Goal: Information Seeking & Learning: Learn about a topic

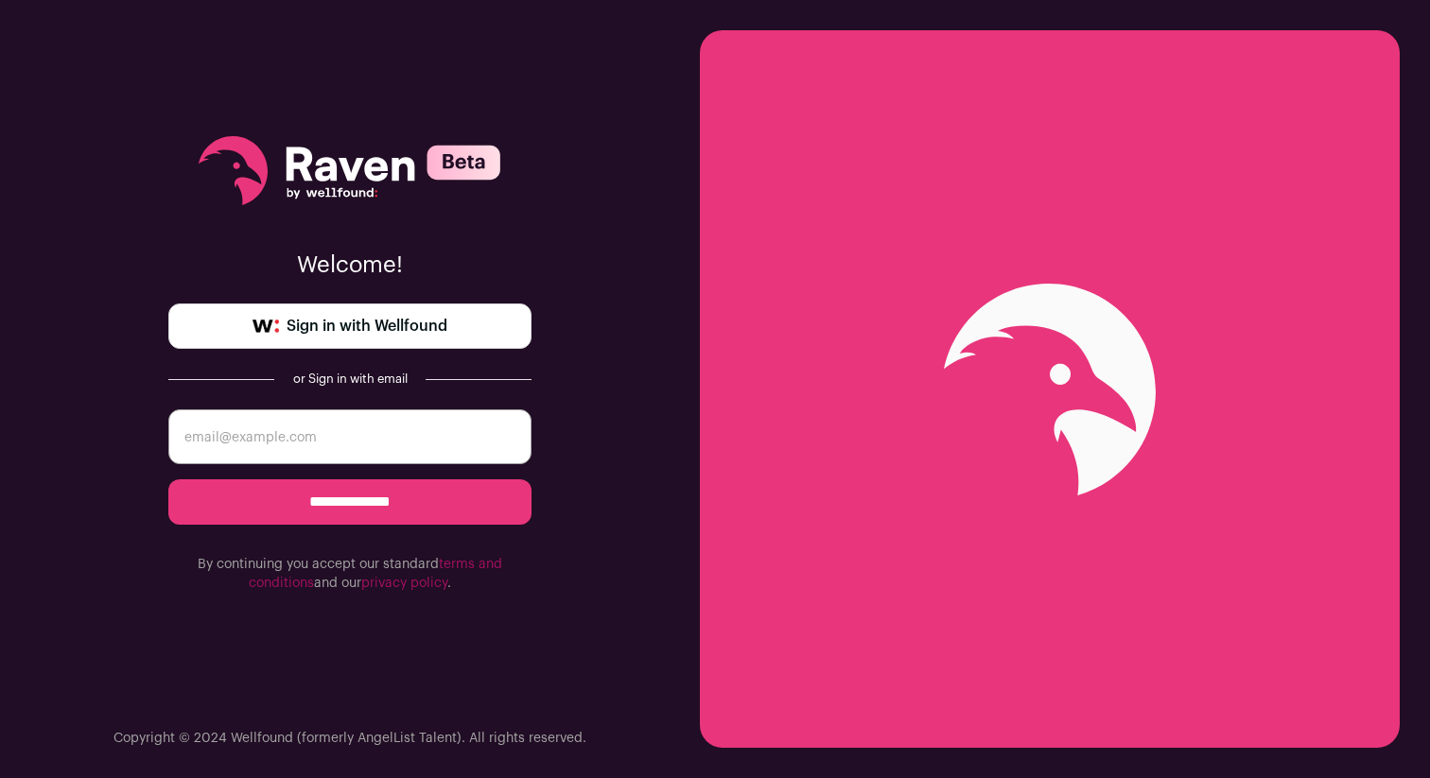
click at [342, 444] on input "email" at bounding box center [349, 436] width 363 height 55
type input "[PERSON_NAME][EMAIL_ADDRESS][PERSON_NAME][PERSON_NAME][DOMAIN_NAME]"
click at [407, 495] on input "**********" at bounding box center [349, 501] width 363 height 45
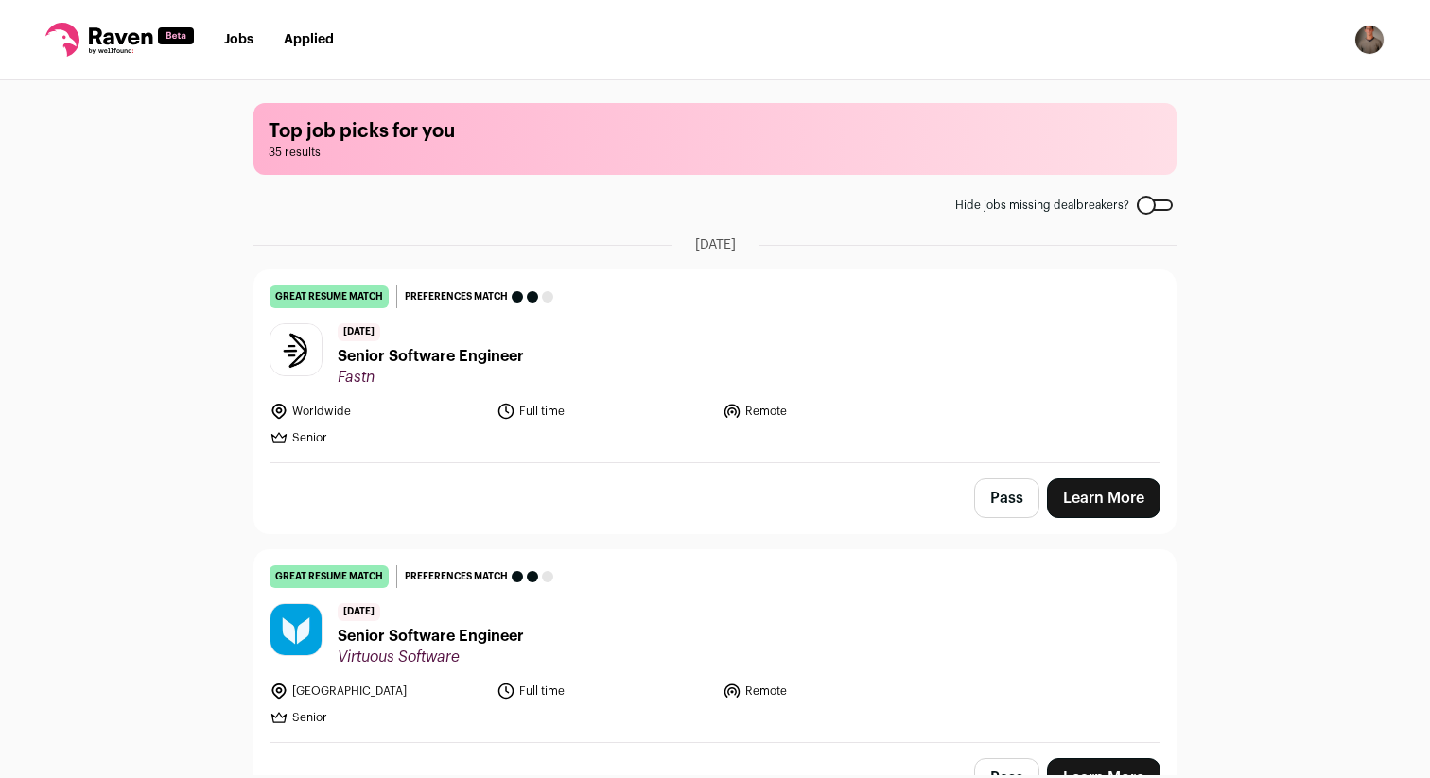
click at [113, 35] on icon at bounding box center [120, 35] width 63 height 17
click at [269, 22] on nav "Jobs Applied Settings Notifications Preferences Resume FAQs Logout" at bounding box center [715, 40] width 1430 height 80
click at [267, 23] on nav "Jobs Applied Settings Notifications Preferences Resume FAQs Logout" at bounding box center [715, 40] width 1430 height 80
click at [246, 45] on link "Jobs" at bounding box center [238, 39] width 29 height 13
click at [1373, 38] on img "Open dropdown" at bounding box center [1369, 40] width 30 height 30
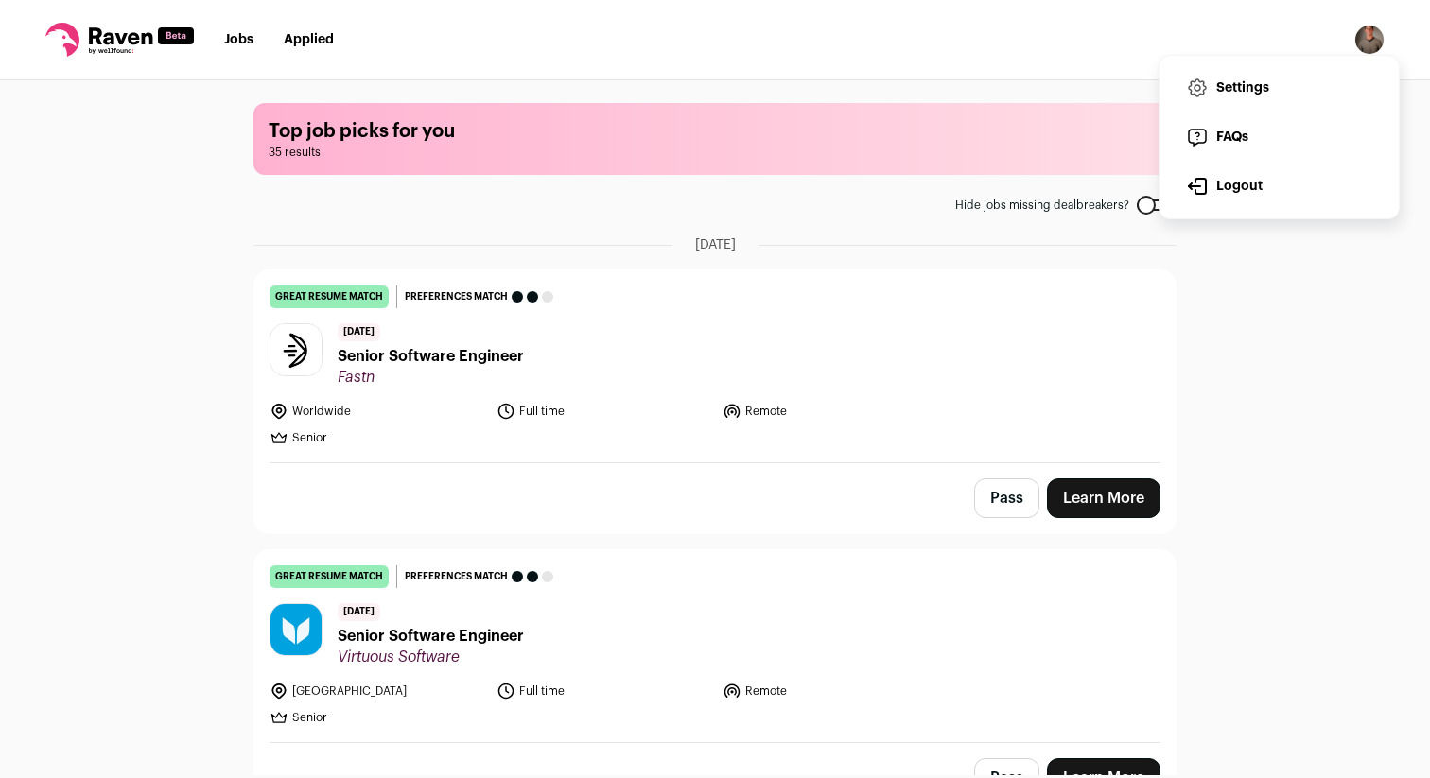
click at [1293, 75] on link "Settings" at bounding box center [1278, 87] width 209 height 45
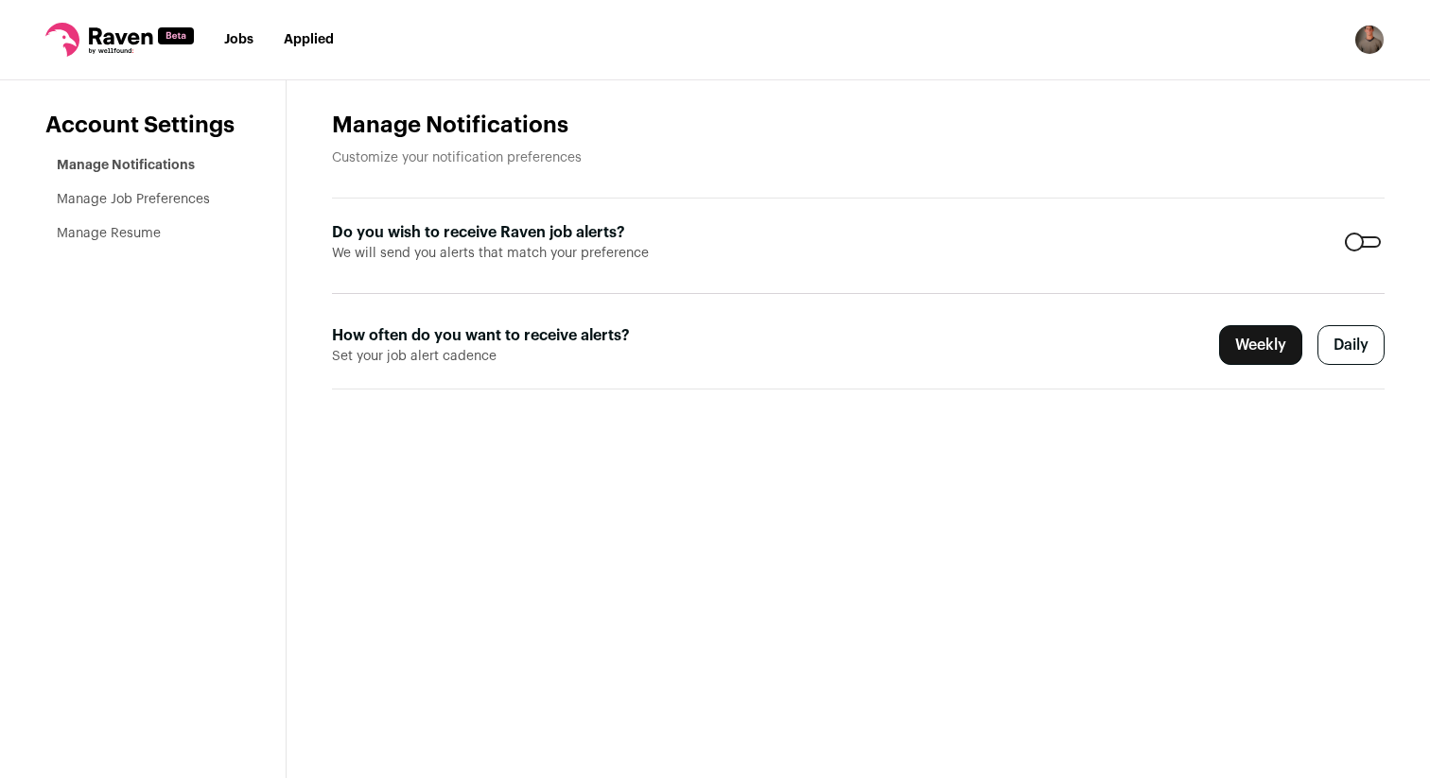
click at [205, 199] on link "Manage Job Preferences" at bounding box center [133, 199] width 153 height 13
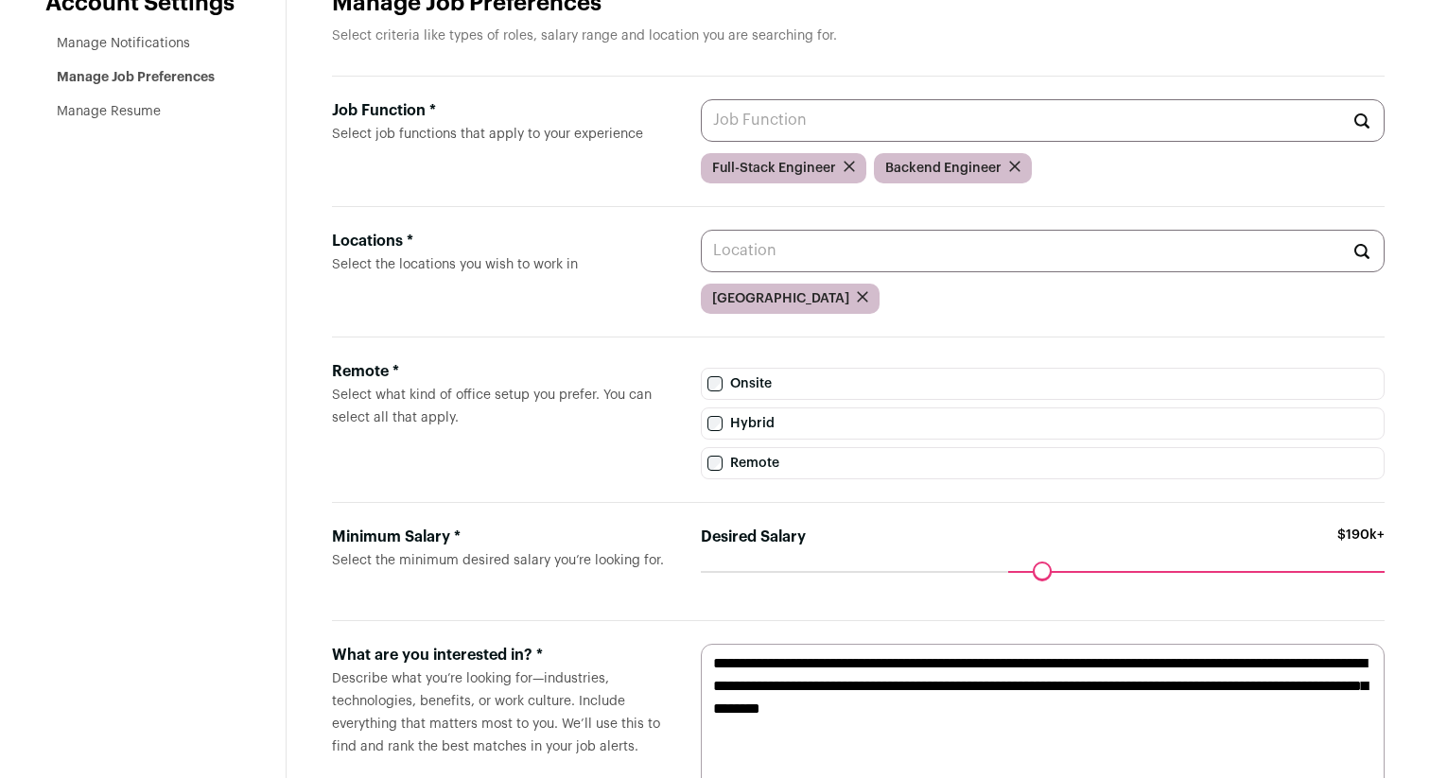
scroll to position [194, 0]
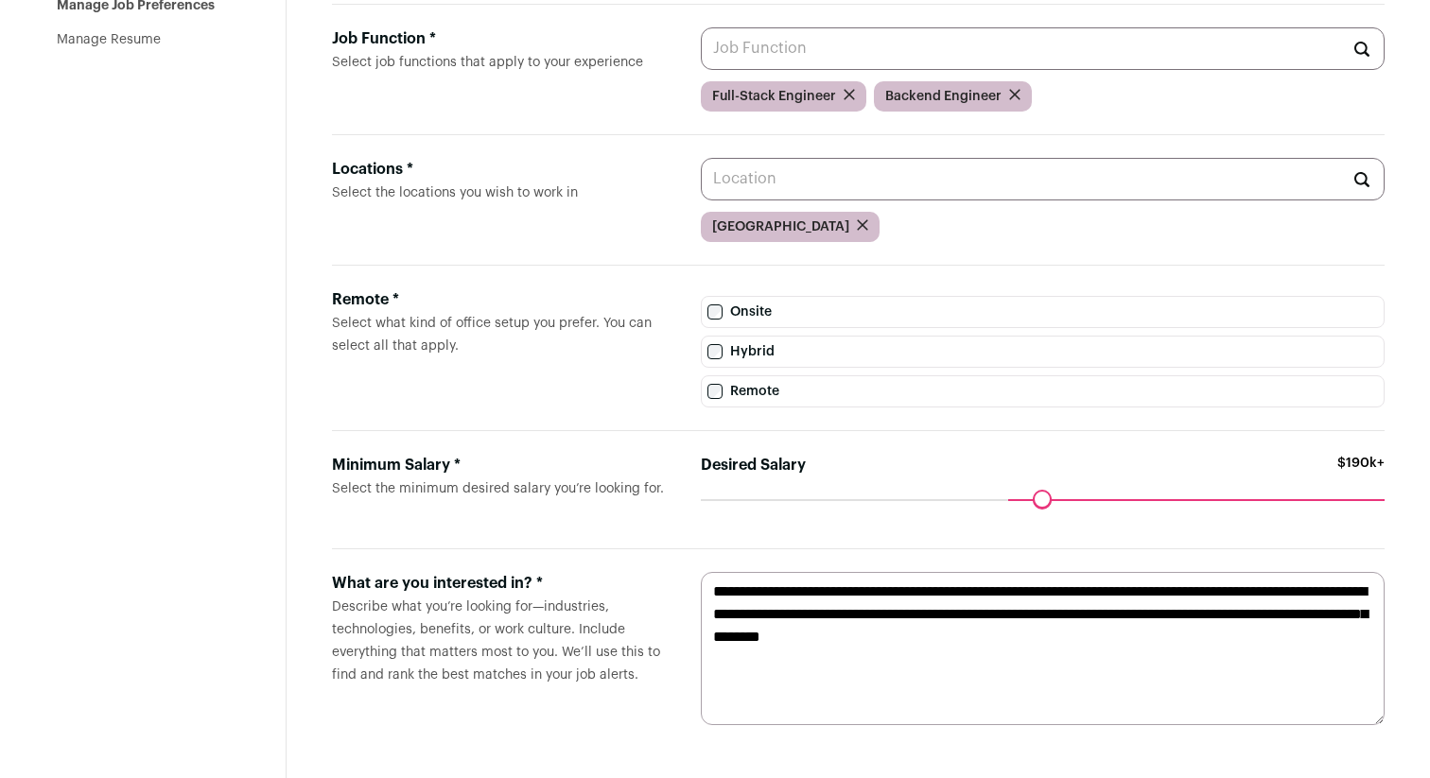
click at [1191, 644] on textarea "**********" at bounding box center [1043, 648] width 684 height 153
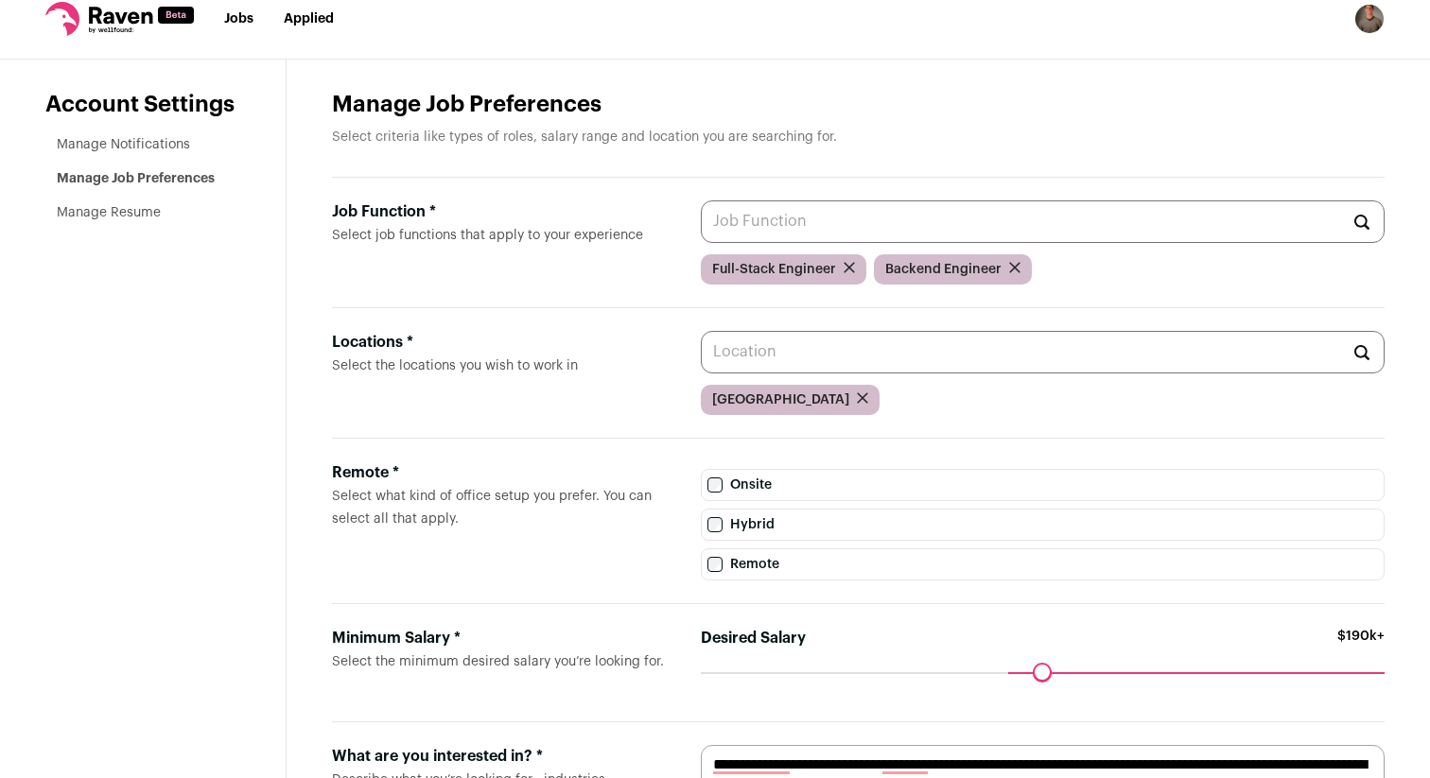
scroll to position [0, 0]
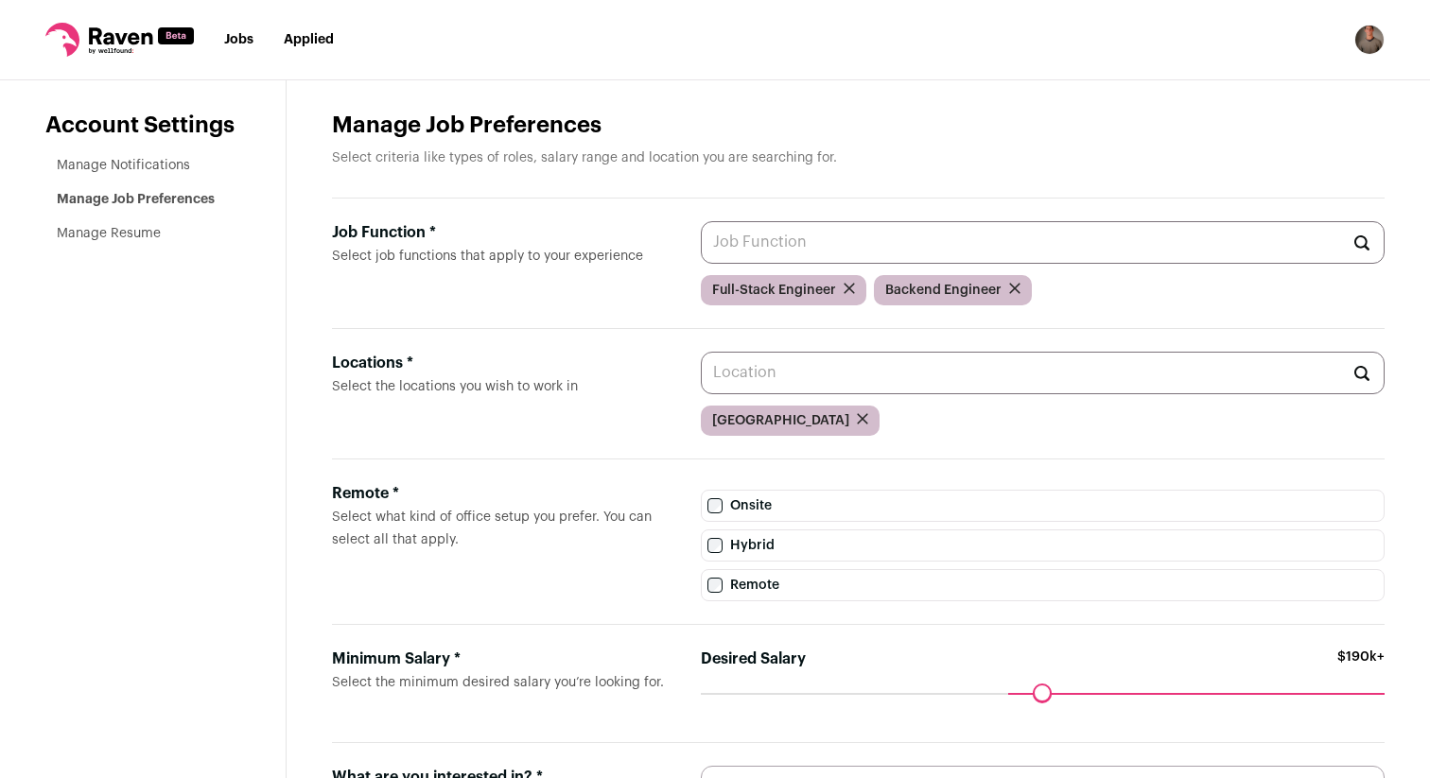
type textarea "**********"
click at [1041, 236] on input "Job Function * Select job functions that apply to your experience" at bounding box center [1043, 242] width 684 height 43
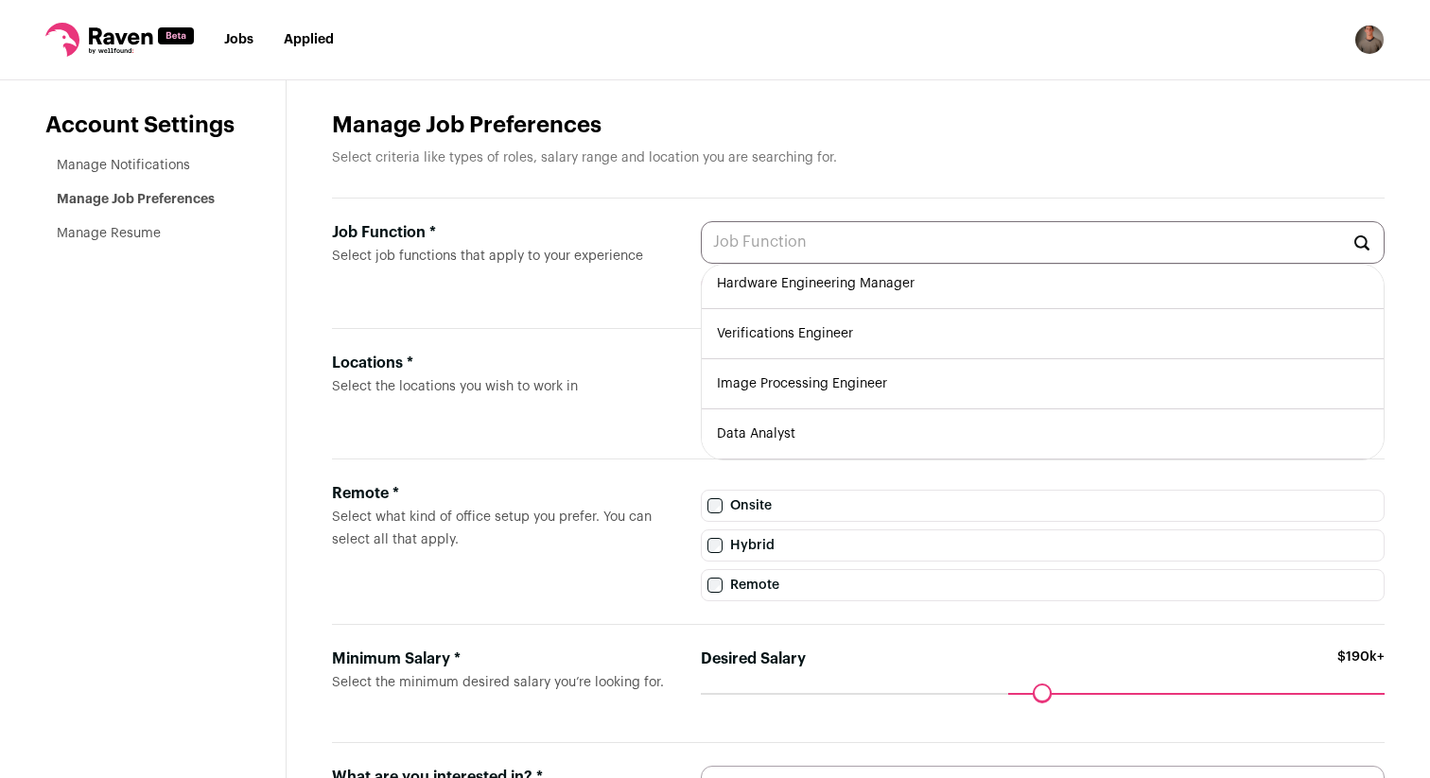
scroll to position [13, 0]
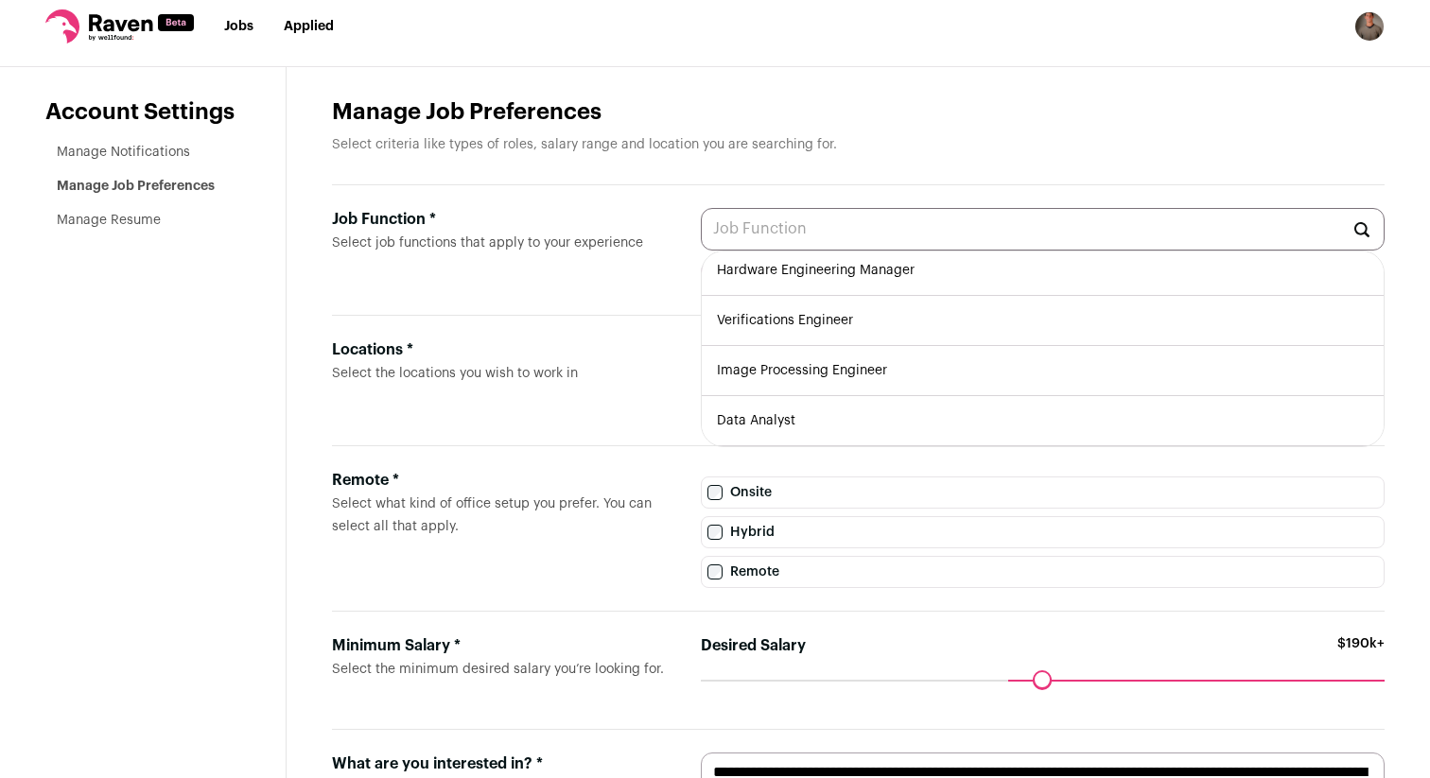
click at [622, 383] on label "Locations * Select the locations you wish to work in" at bounding box center [501, 380] width 338 height 84
click at [701, 381] on input "Locations * Select the locations you wish to work in" at bounding box center [1043, 359] width 684 height 43
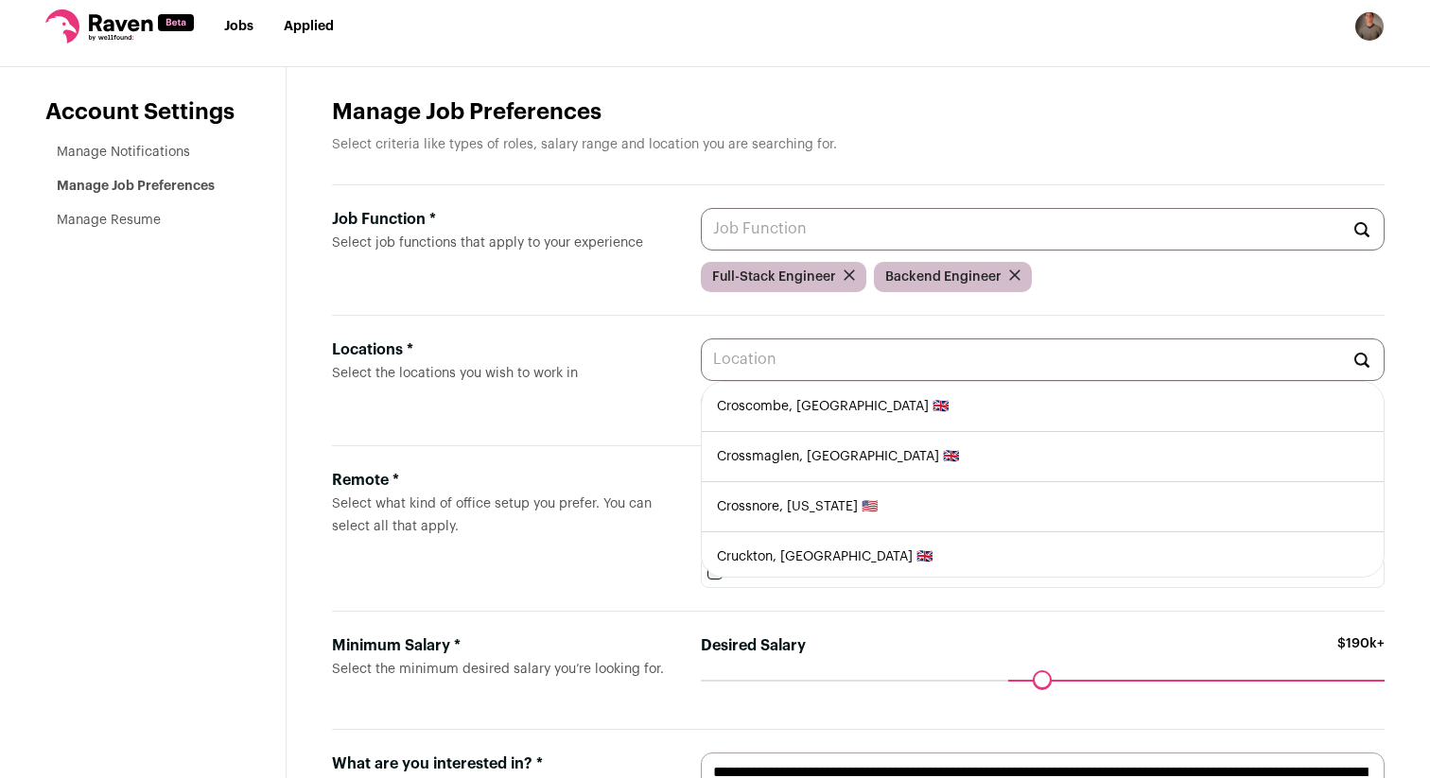
click at [561, 314] on div "Job Function * Select job functions that apply to your experience AR/VR Enginee…" at bounding box center [858, 250] width 1052 height 130
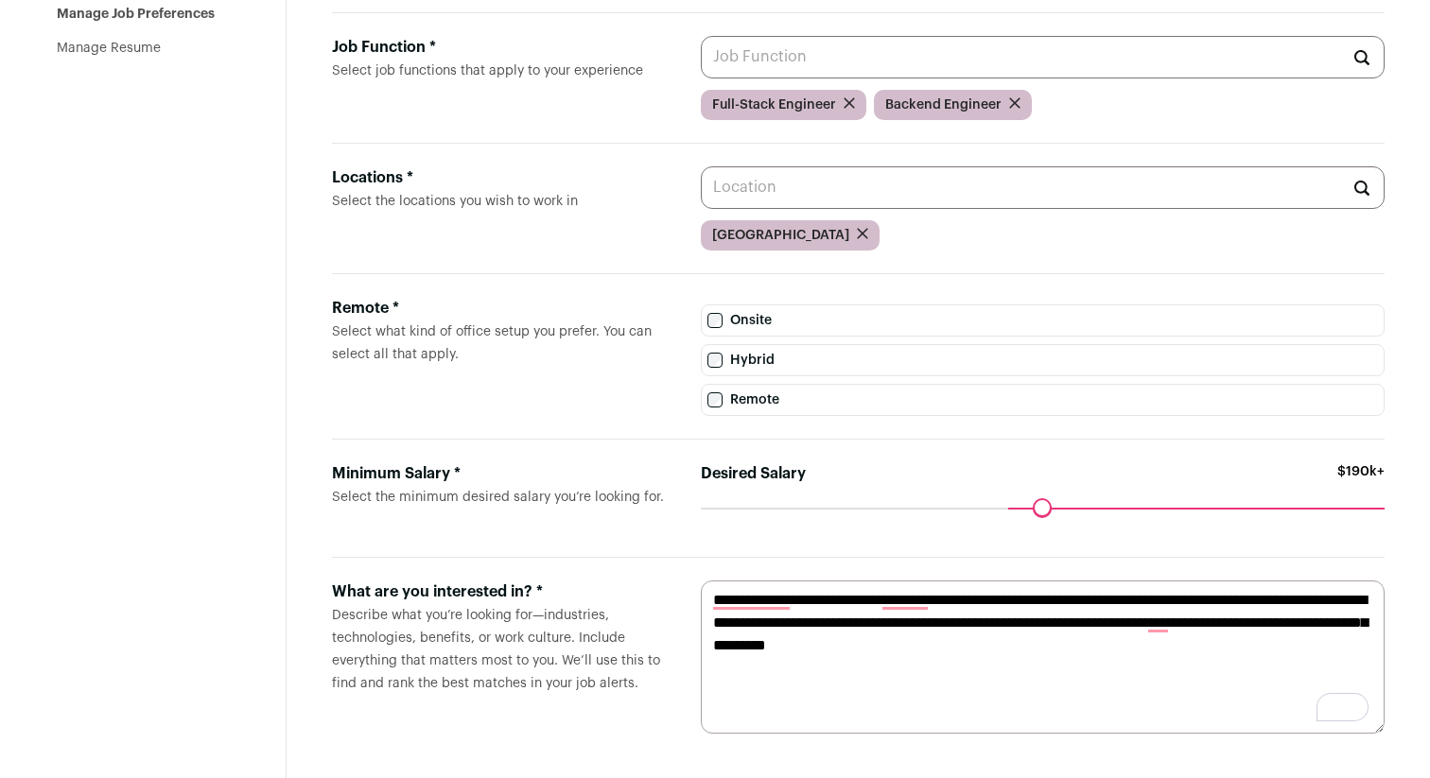
scroll to position [0, 0]
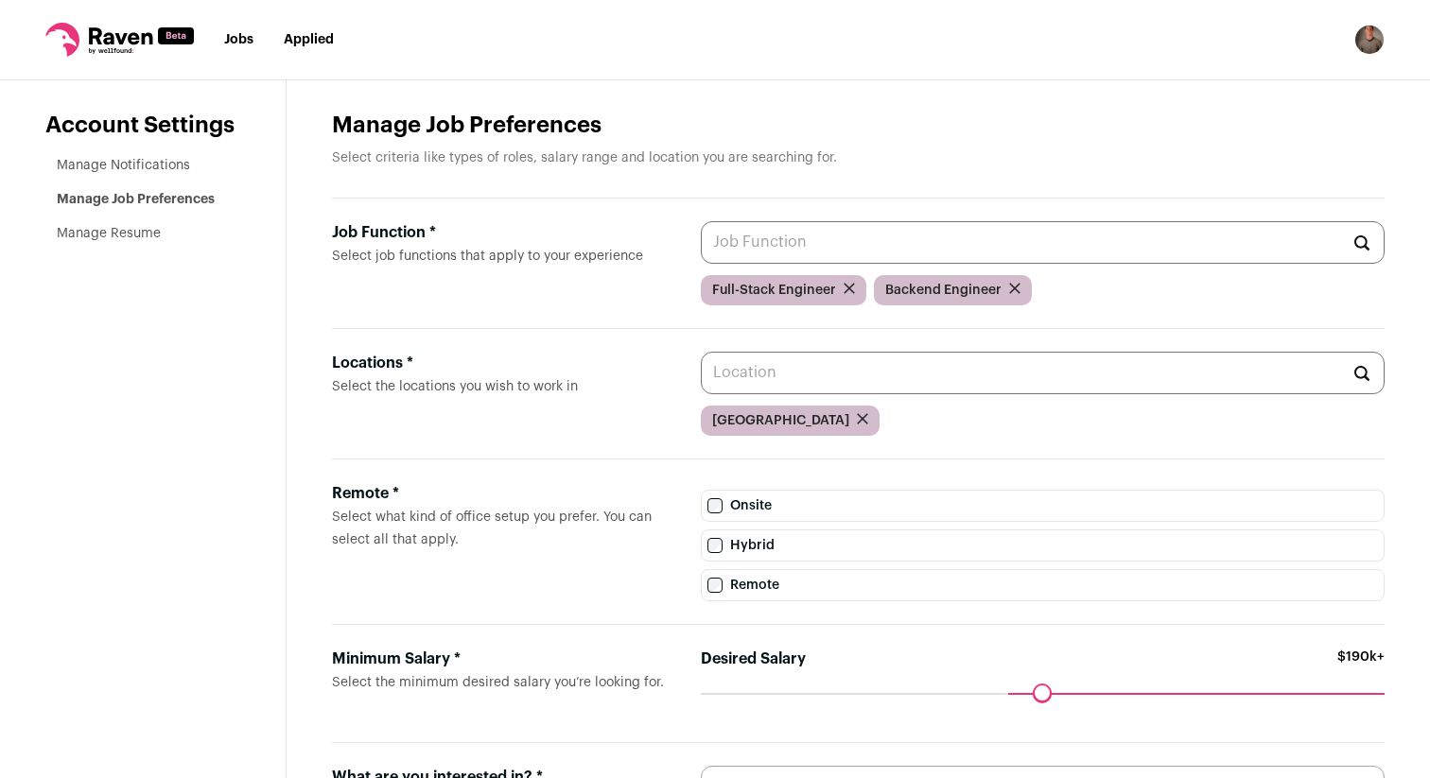
click at [231, 27] on nav "Jobs Applied Settings Notifications Preferences Resume FAQs Logout" at bounding box center [715, 40] width 1430 height 80
click at [238, 34] on link "Jobs" at bounding box center [238, 39] width 29 height 13
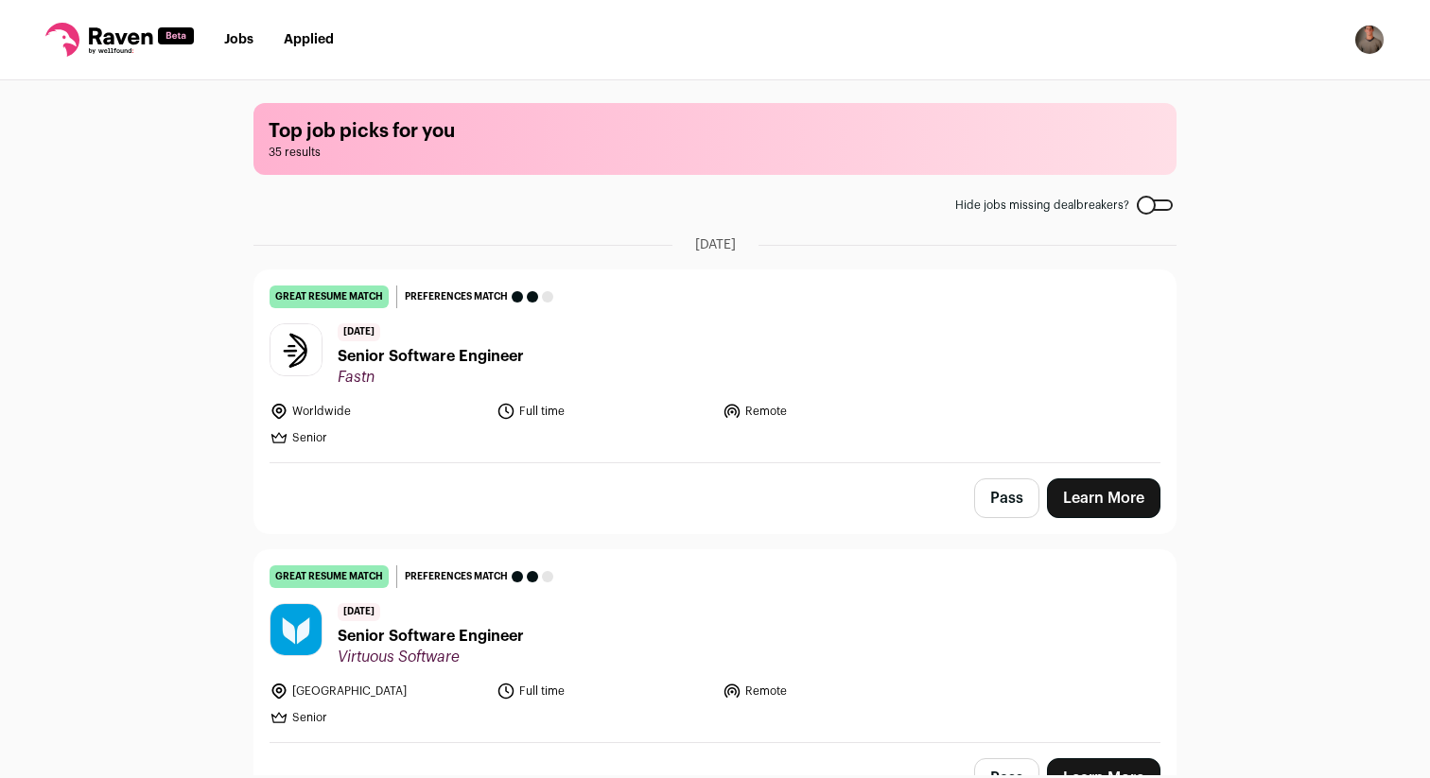
click at [1361, 55] on nav "Jobs Applied Settings Notifications Preferences Resume FAQs Logout" at bounding box center [715, 40] width 1430 height 80
click at [1361, 52] on img "Open dropdown" at bounding box center [1369, 40] width 30 height 30
click at [1219, 82] on link "Settings" at bounding box center [1278, 87] width 209 height 45
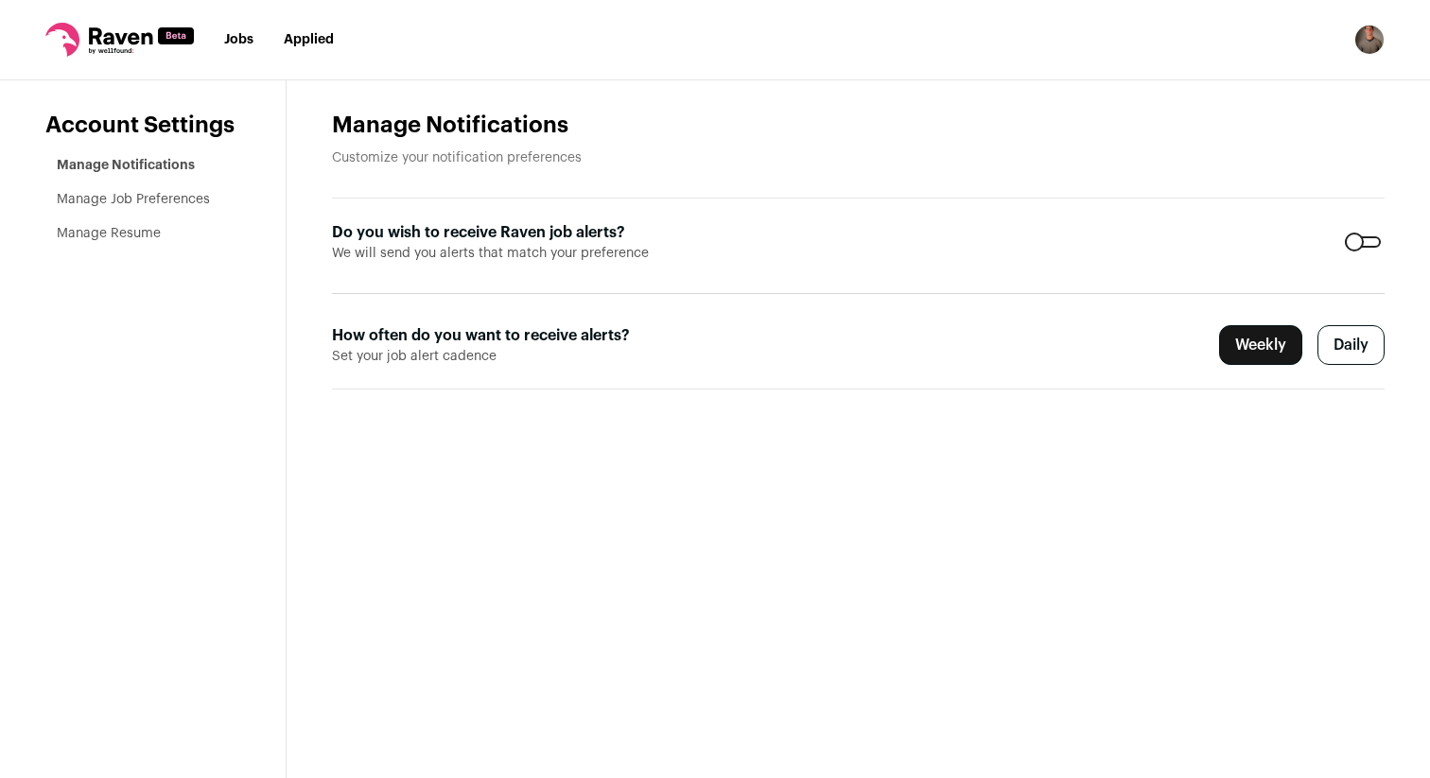
click at [152, 195] on link "Manage Job Preferences" at bounding box center [133, 199] width 153 height 13
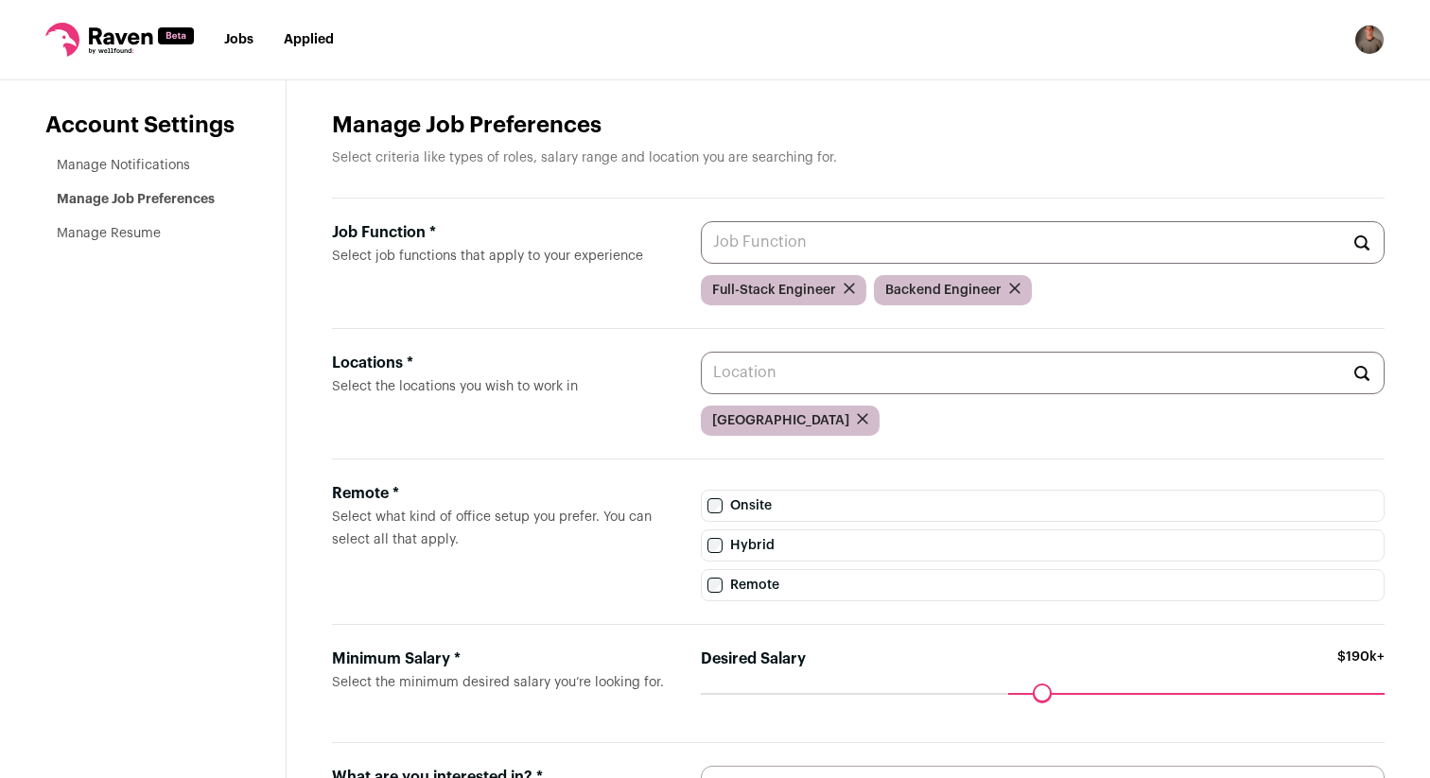
click at [252, 41] on link "Jobs" at bounding box center [238, 39] width 29 height 13
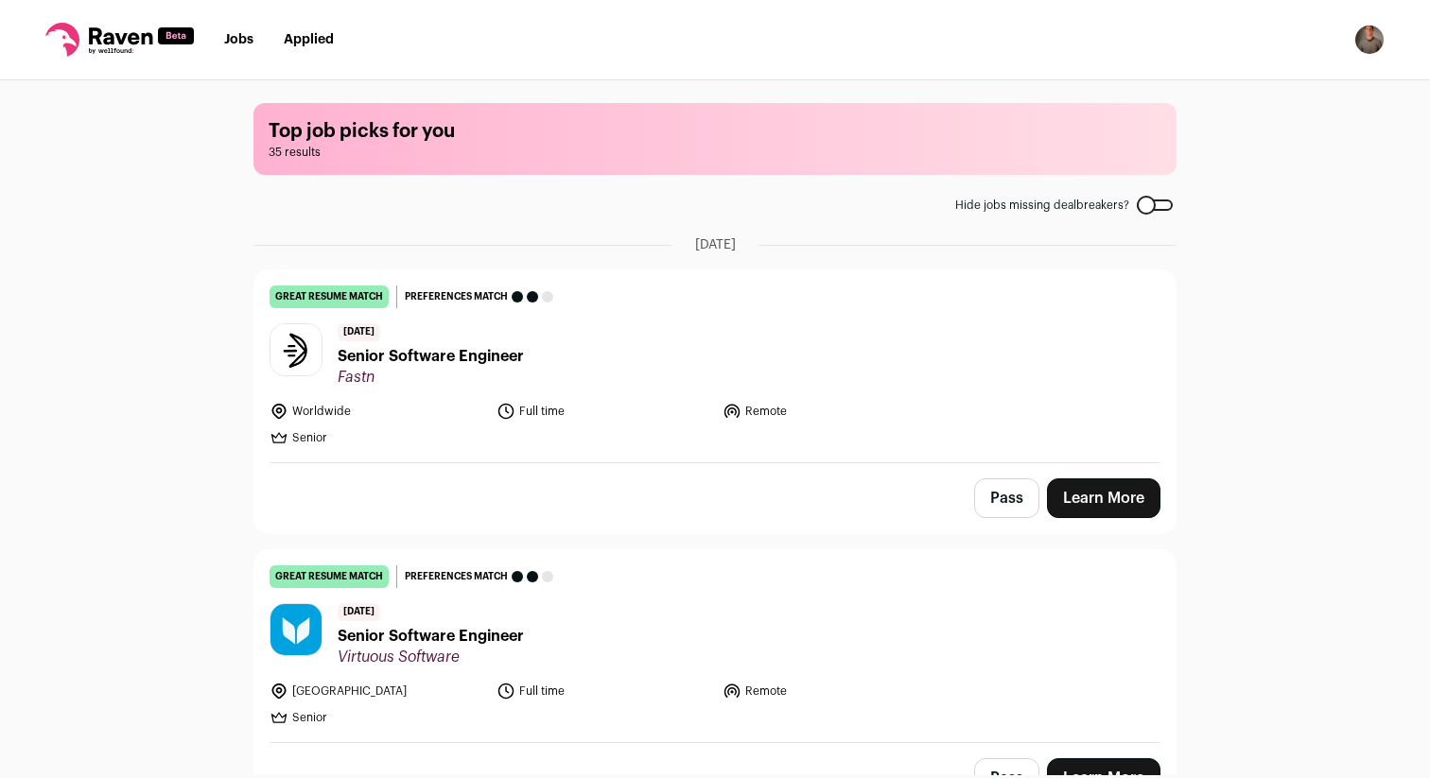
click at [144, 298] on div "Top job picks for you 35 results Hide jobs missing dealbreakers? August 4th, 20…" at bounding box center [715, 427] width 1430 height 695
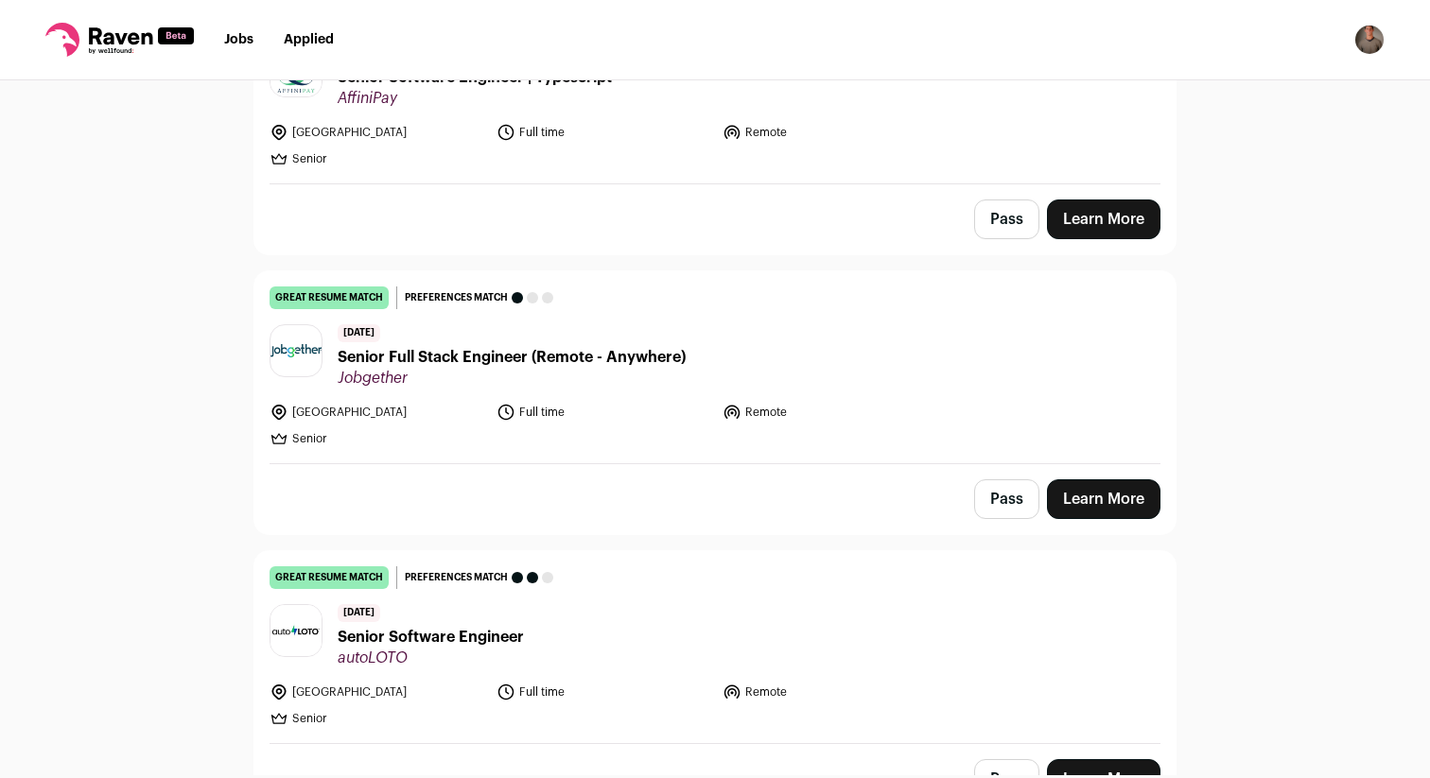
scroll to position [1691, 0]
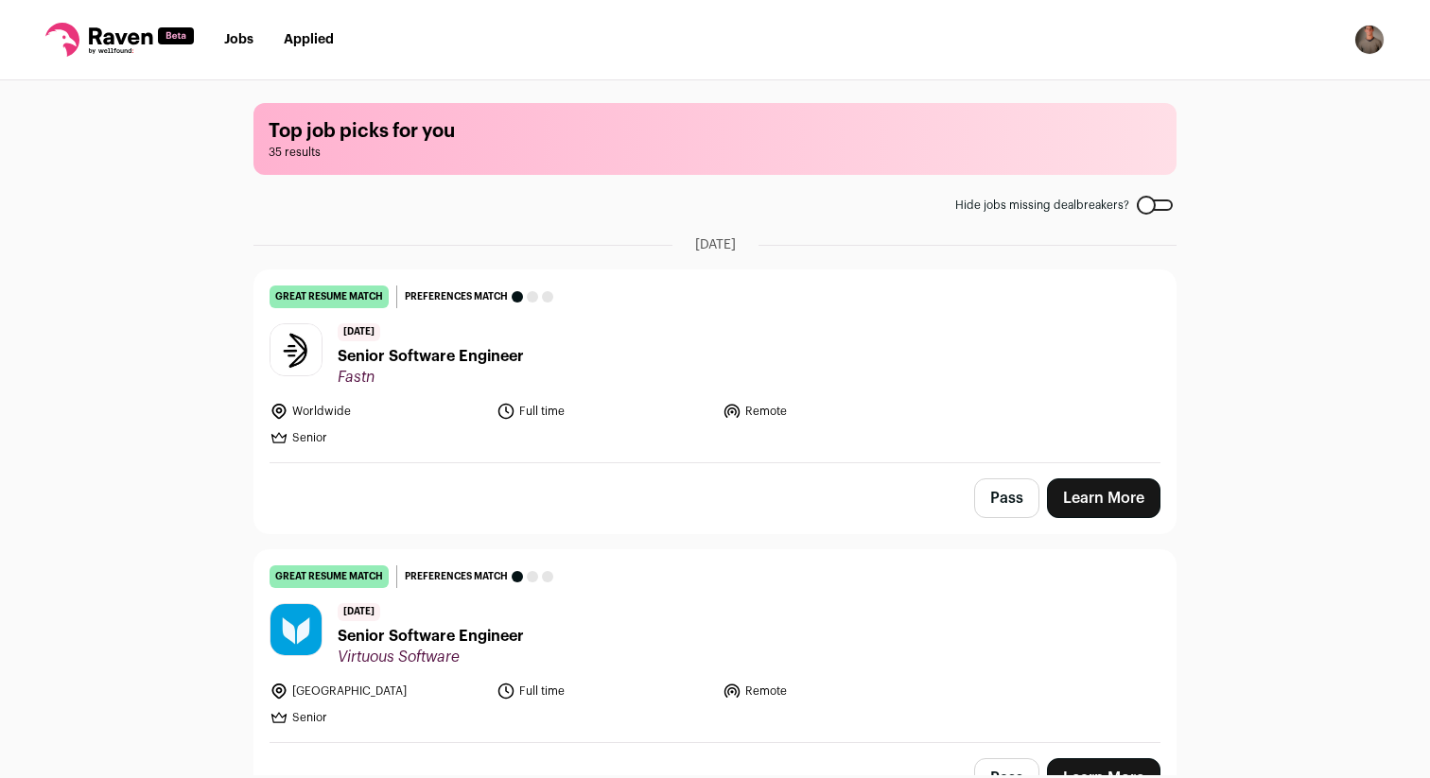
click at [1159, 206] on div at bounding box center [1155, 205] width 36 height 11
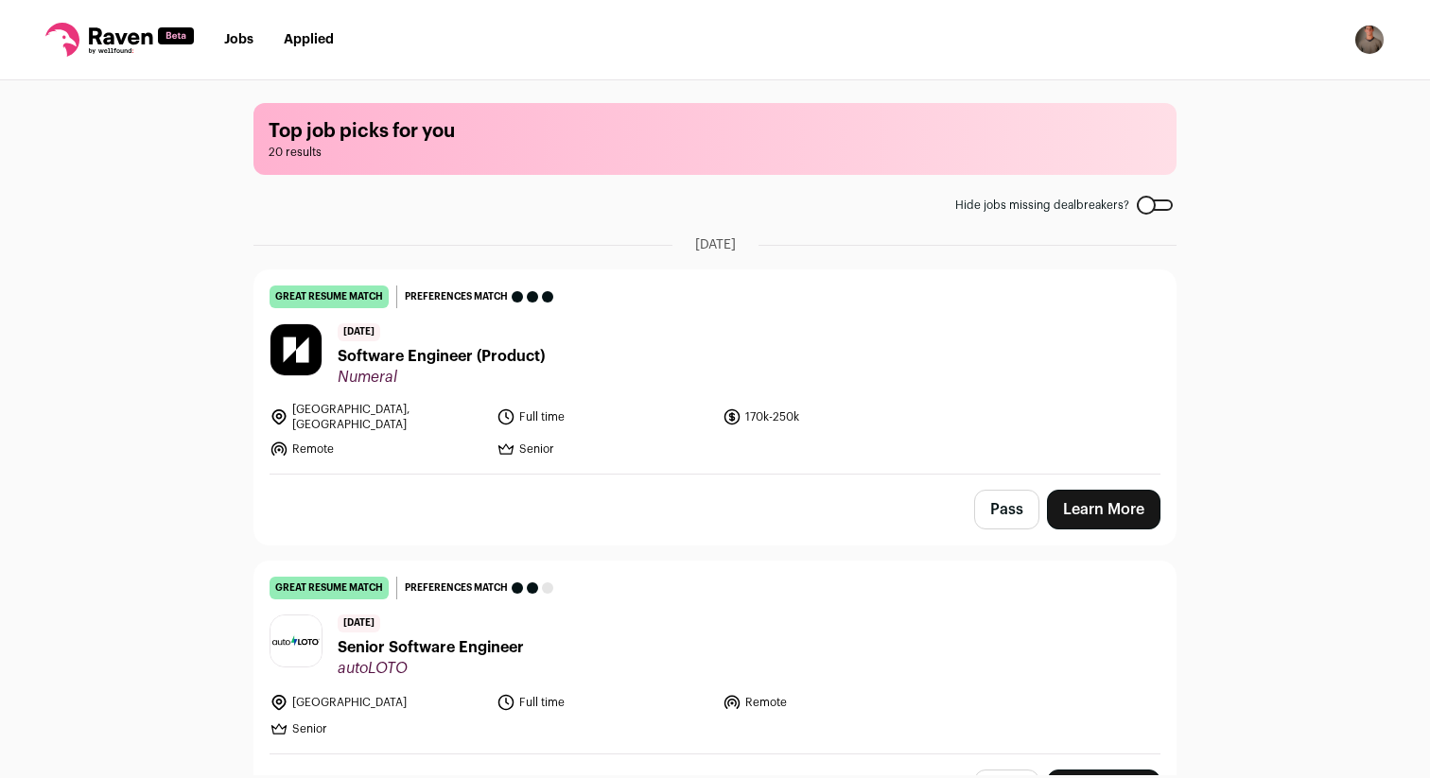
click at [1165, 211] on div at bounding box center [1155, 205] width 36 height 11
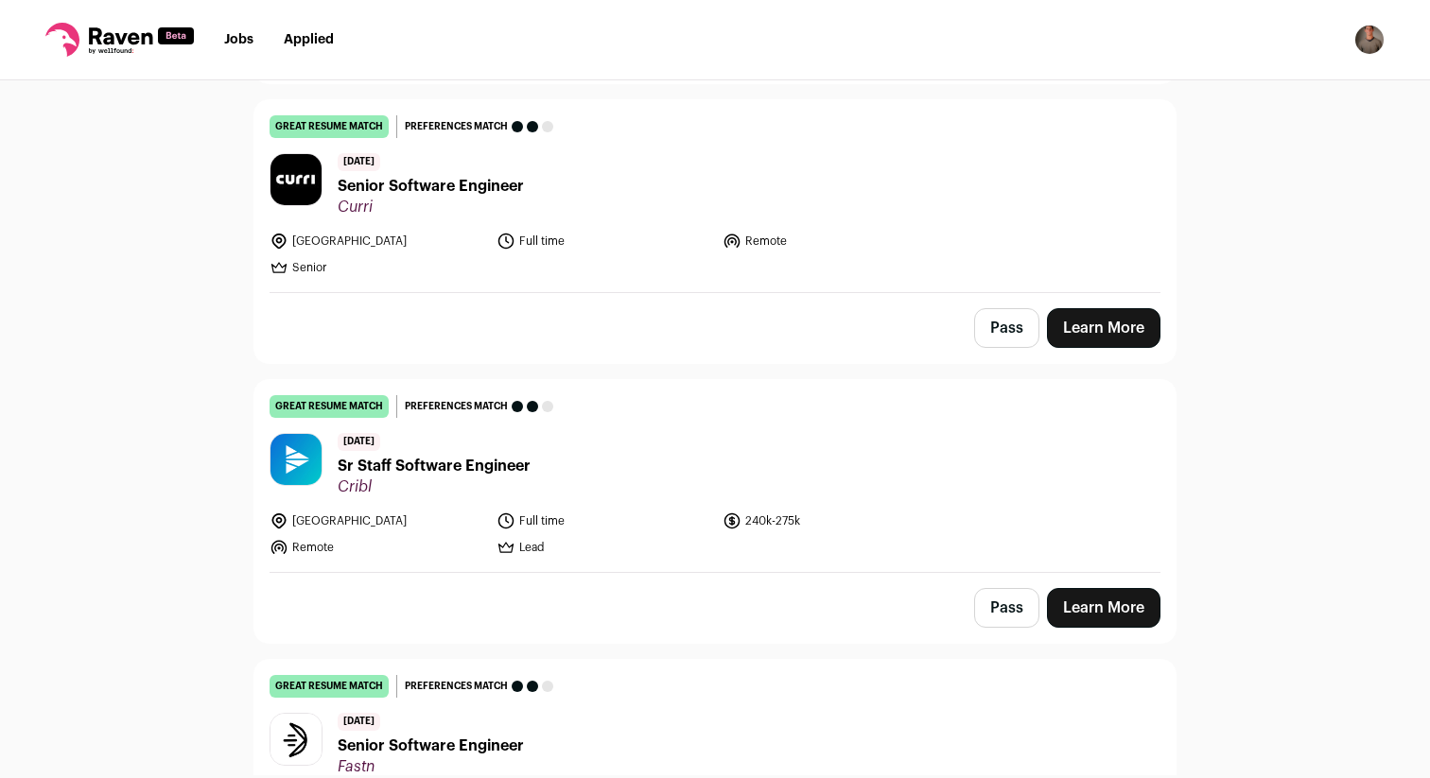
scroll to position [9350, 0]
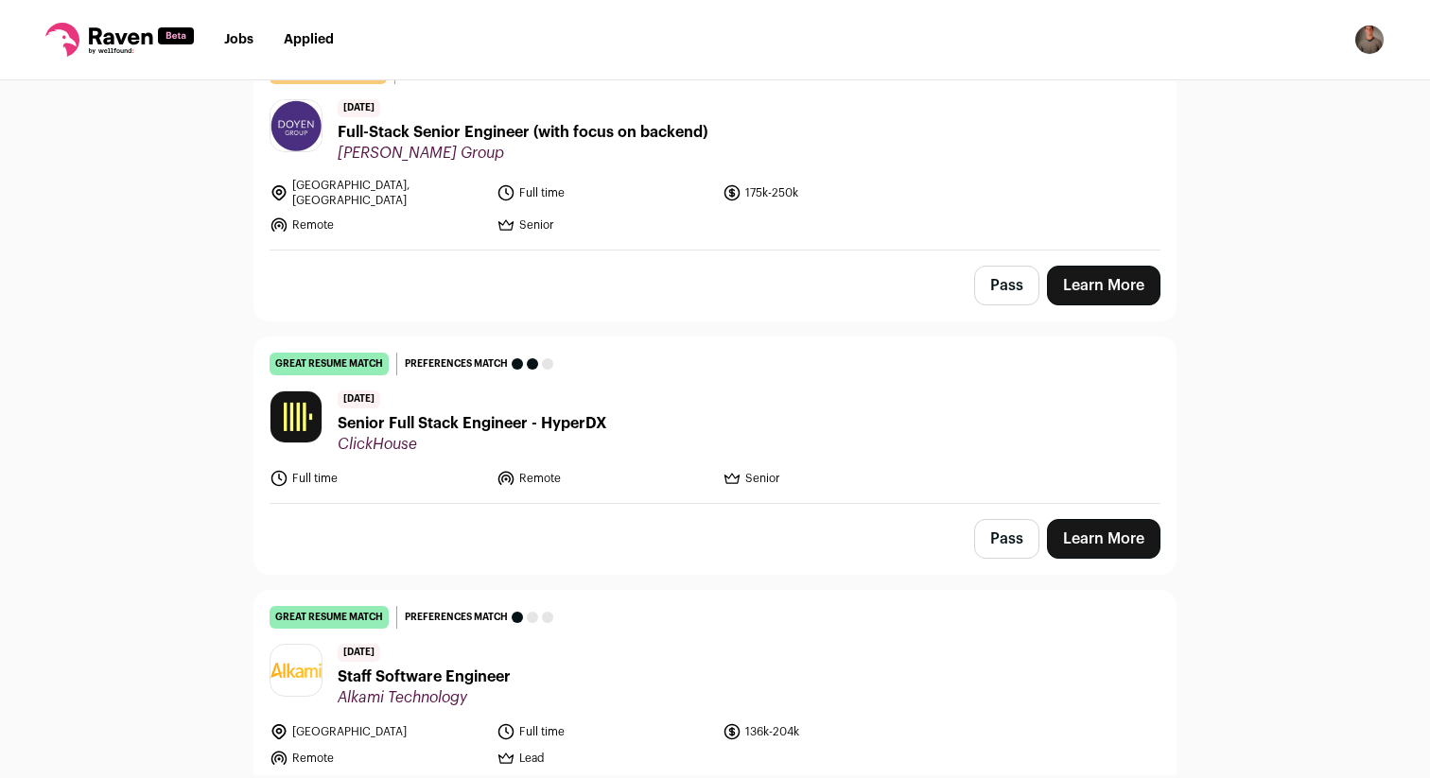
click at [485, 666] on span "Staff Software Engineer" at bounding box center [424, 677] width 173 height 23
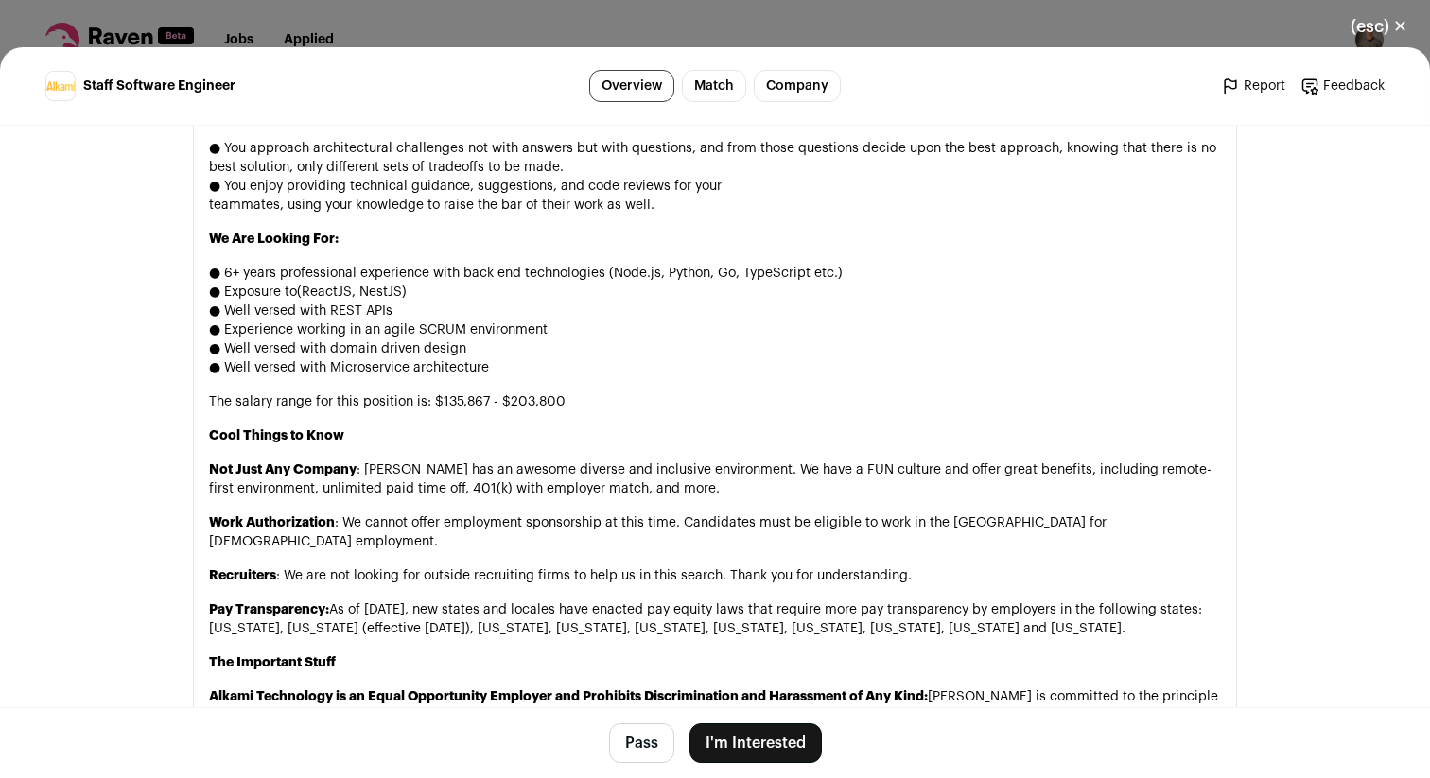
scroll to position [1482, 0]
click at [364, 26] on div "(esc) ✕ Staff Software Engineer Overview Match Company Report Feedback Report F…" at bounding box center [715, 389] width 1430 height 778
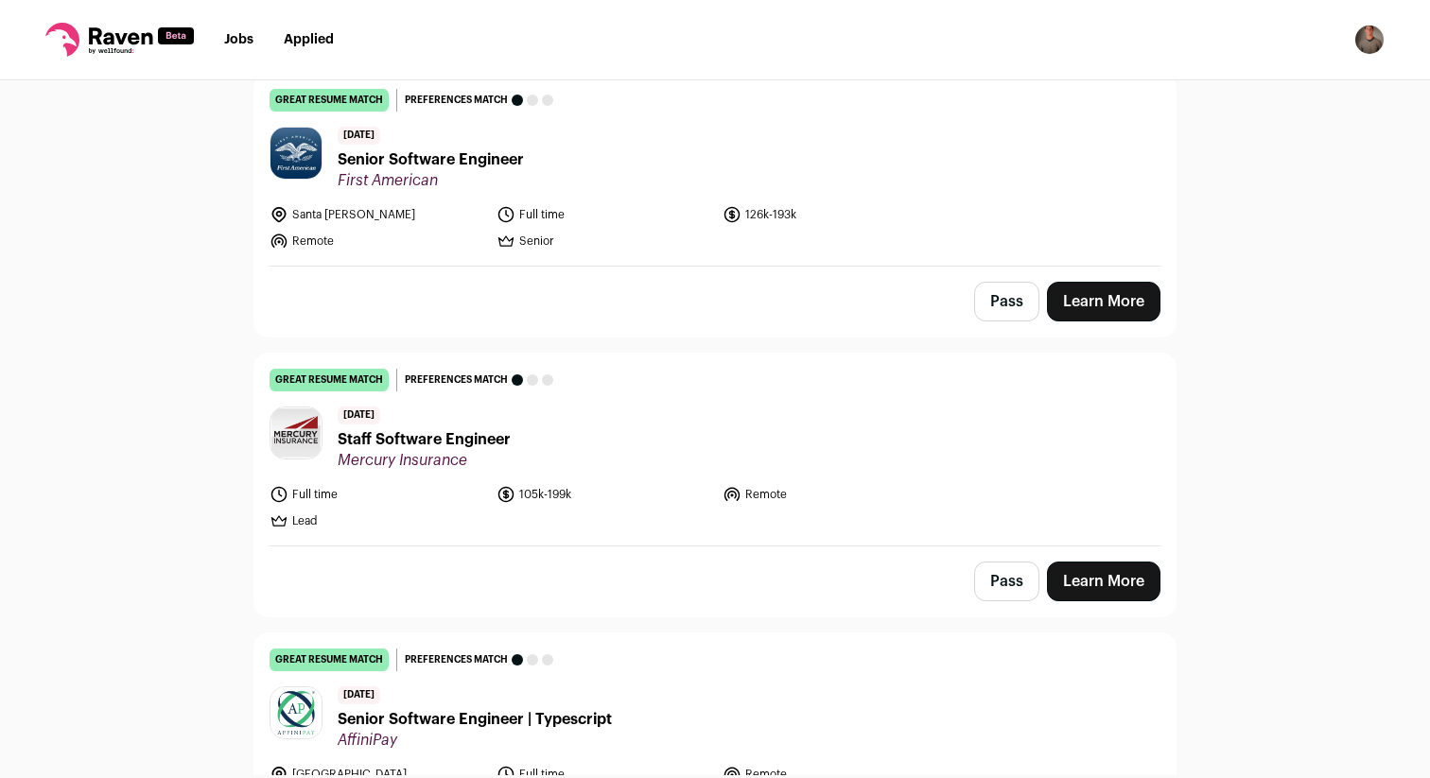
scroll to position [5011, 0]
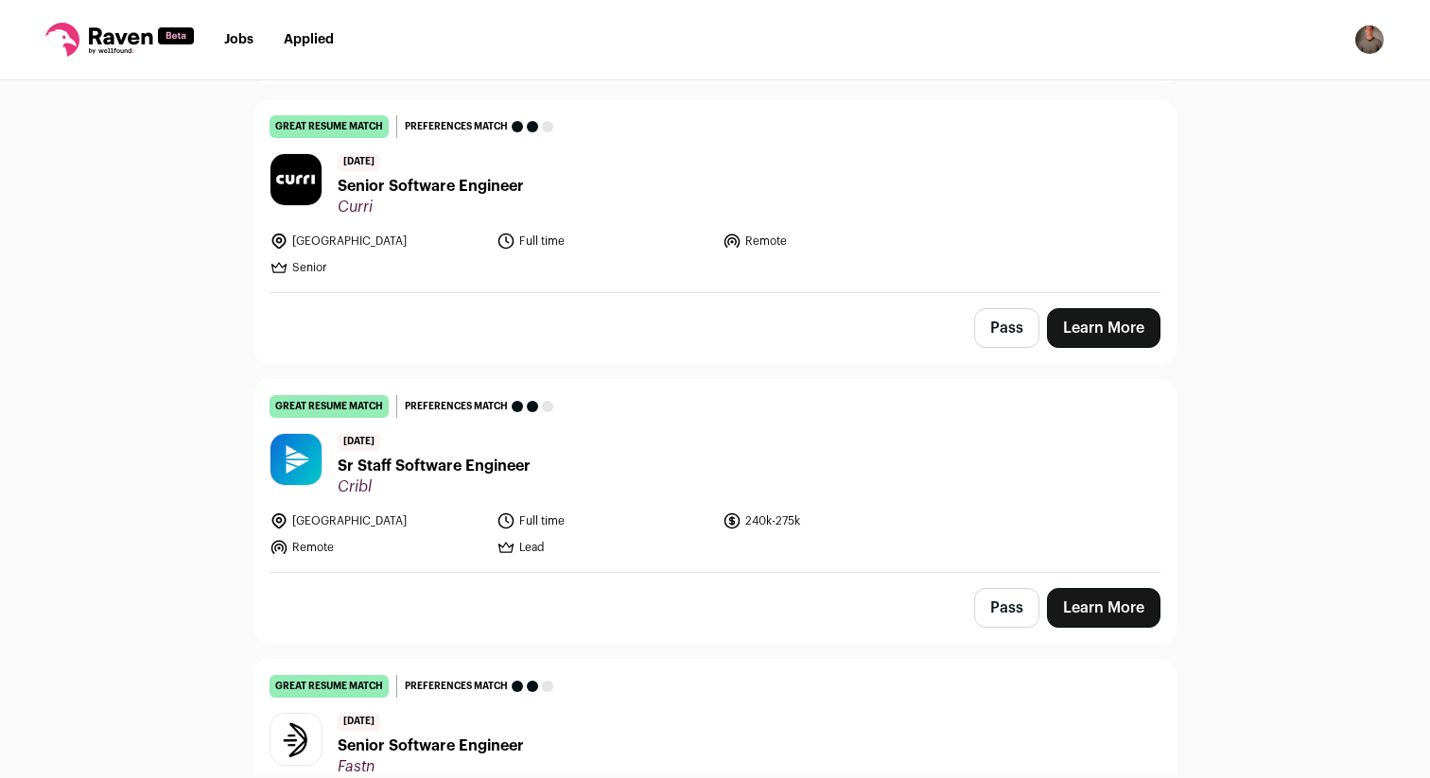
click at [500, 455] on span "Sr Staff Software Engineer" at bounding box center [434, 466] width 193 height 23
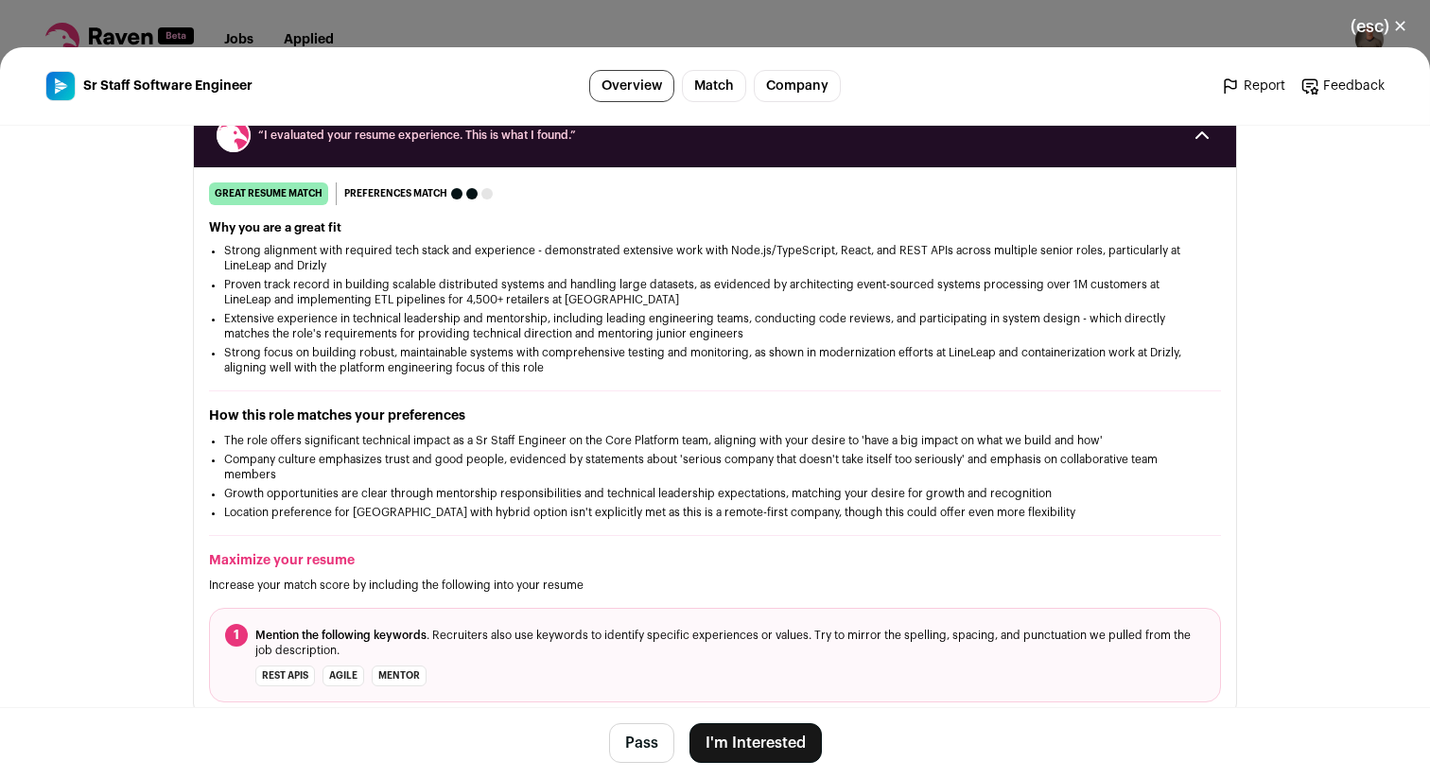
scroll to position [0, 0]
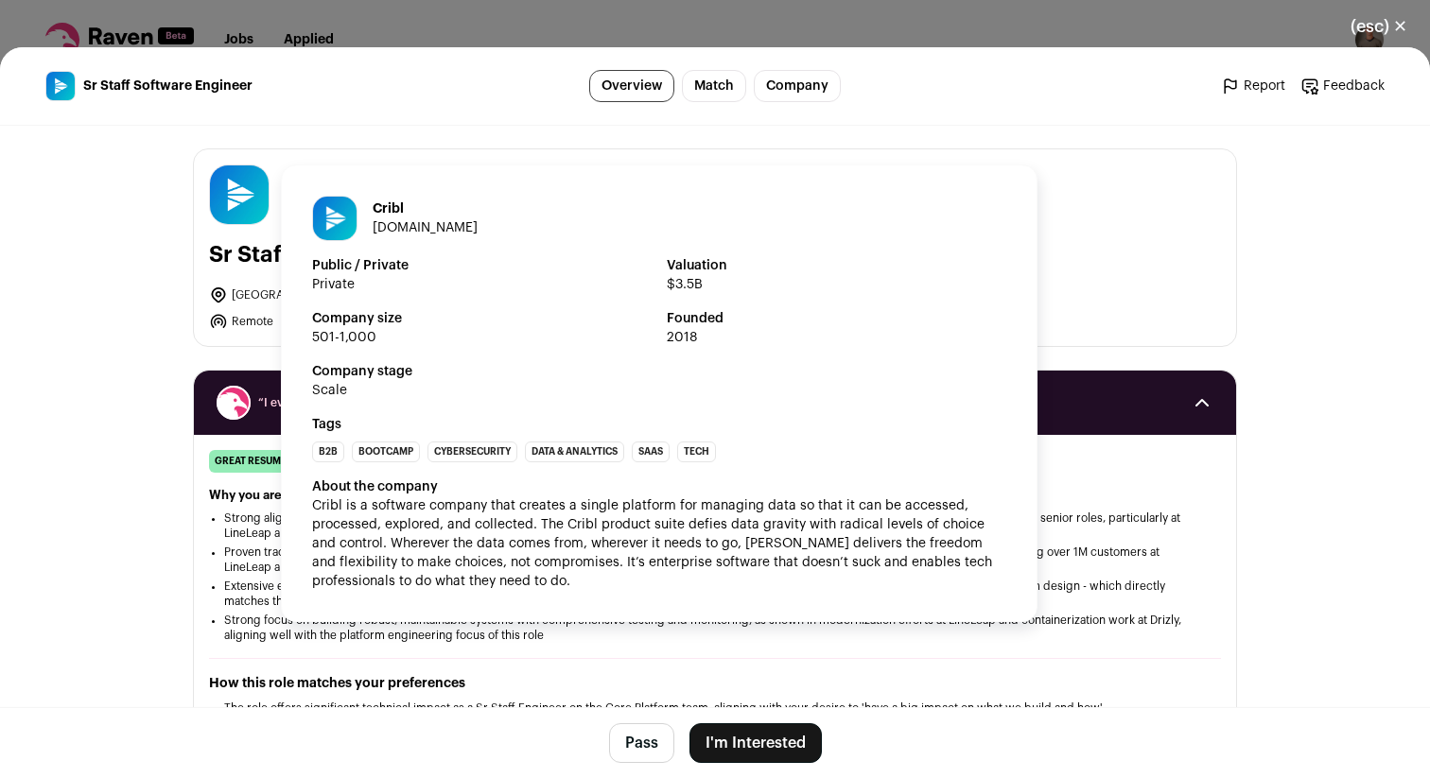
click at [388, 207] on h1 "Cribl" at bounding box center [425, 209] width 105 height 19
click at [389, 224] on link "cribl.io" at bounding box center [425, 227] width 105 height 13
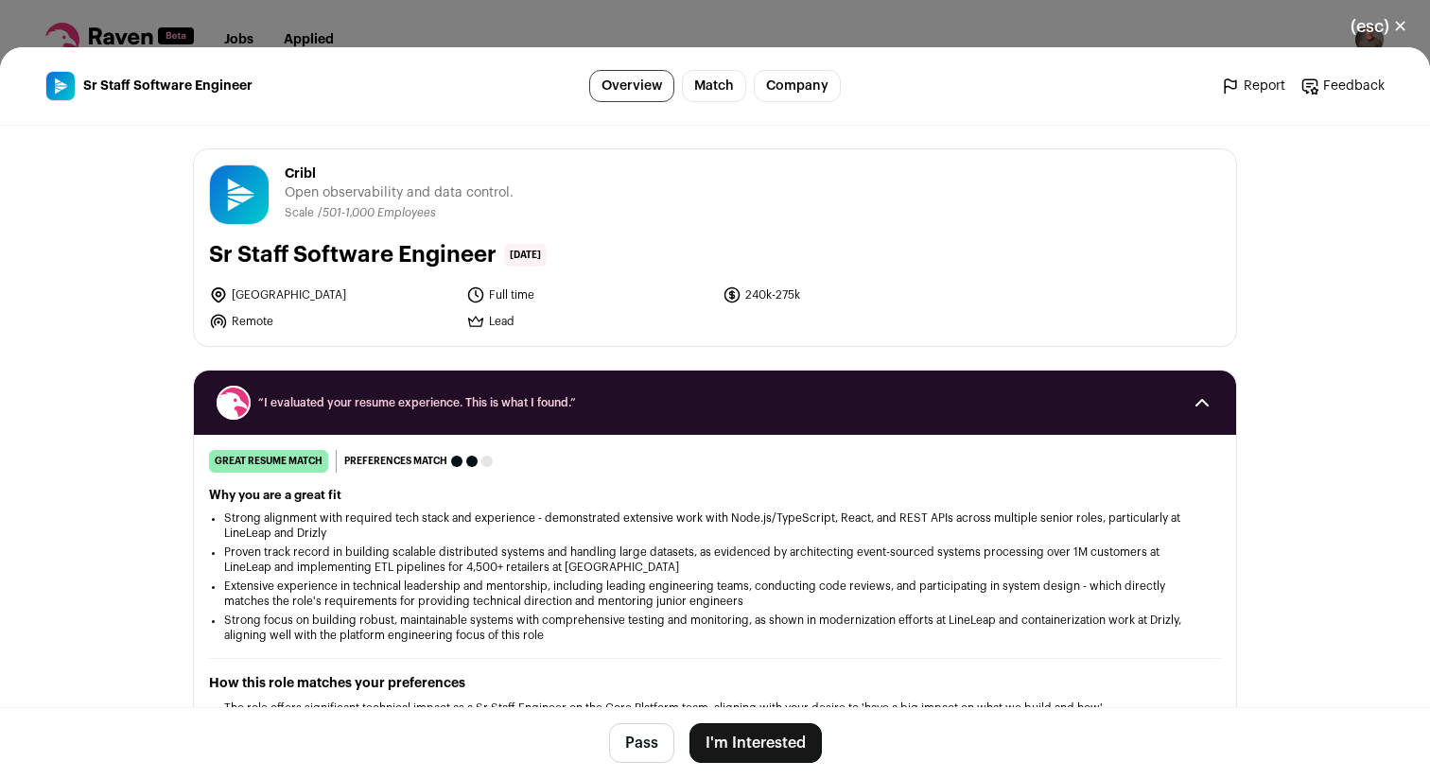
click at [113, 287] on main "Sr Staff Software Engineer Overview Match Company Report Feedback Report Feedba…" at bounding box center [715, 412] width 1430 height 731
click at [1393, 26] on button "(esc) ✕" at bounding box center [1379, 27] width 102 height 42
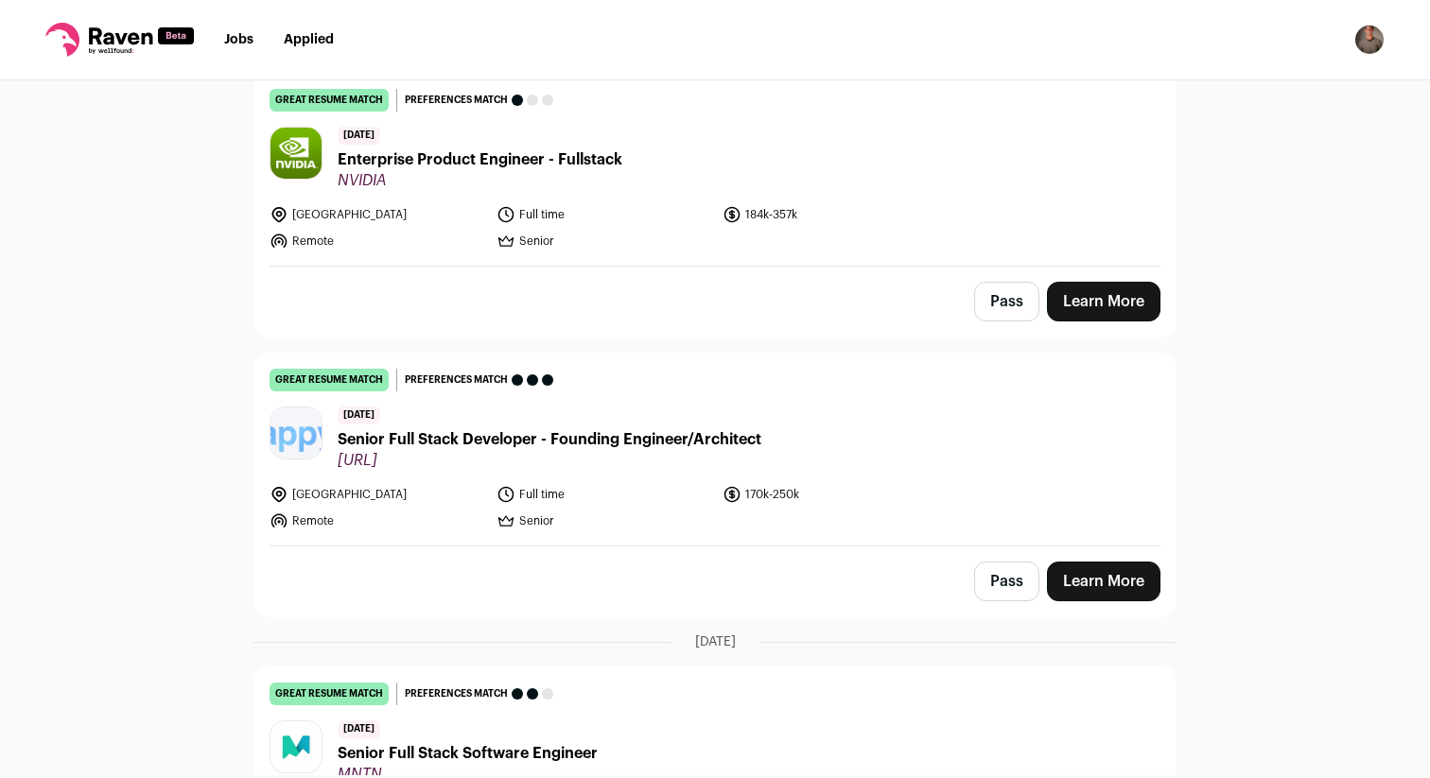
scroll to position [6158, 0]
click at [149, 43] on icon at bounding box center [120, 35] width 63 height 17
click at [121, 31] on icon at bounding box center [119, 40] width 148 height 34
click at [134, 34] on icon at bounding box center [120, 35] width 63 height 17
click at [244, 36] on link "Jobs" at bounding box center [238, 39] width 29 height 13
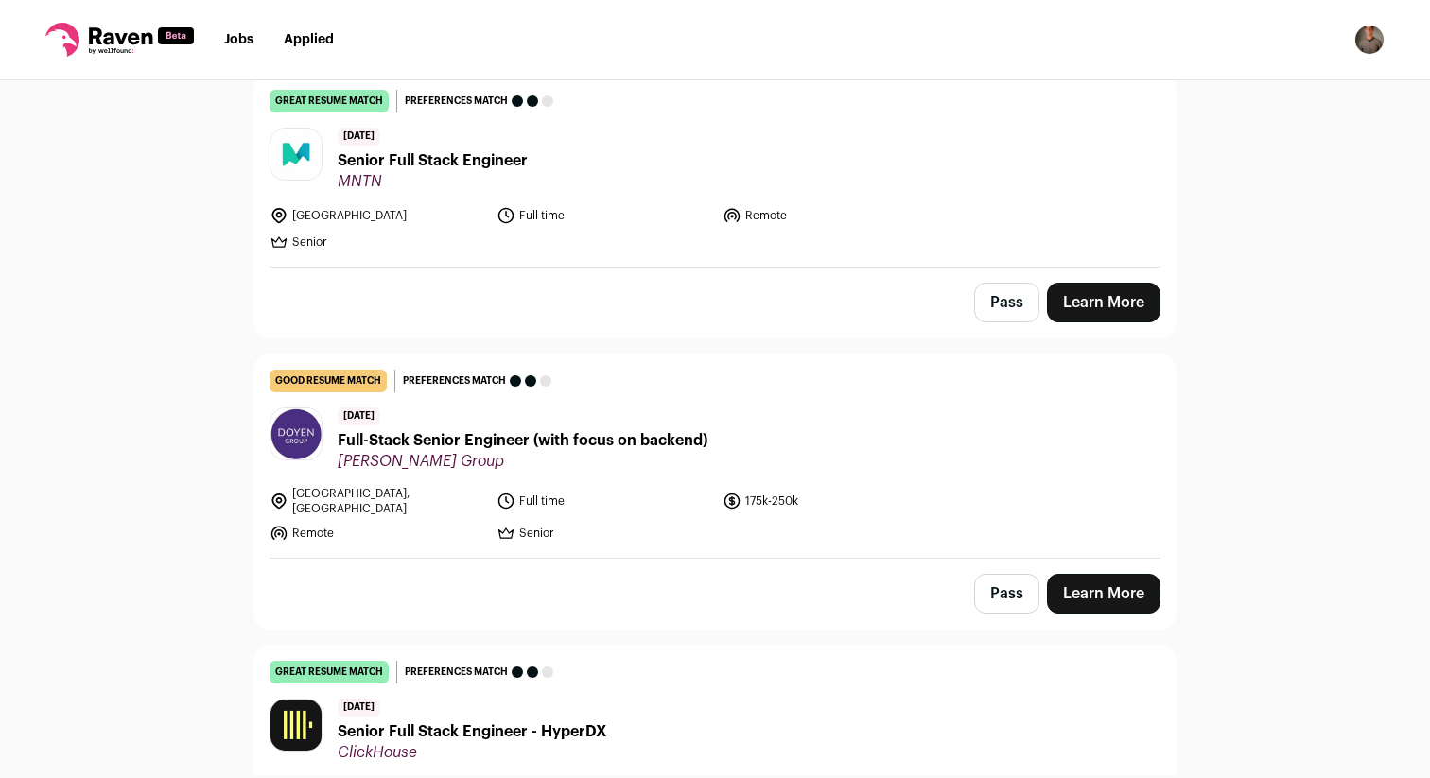
scroll to position [7657, 0]
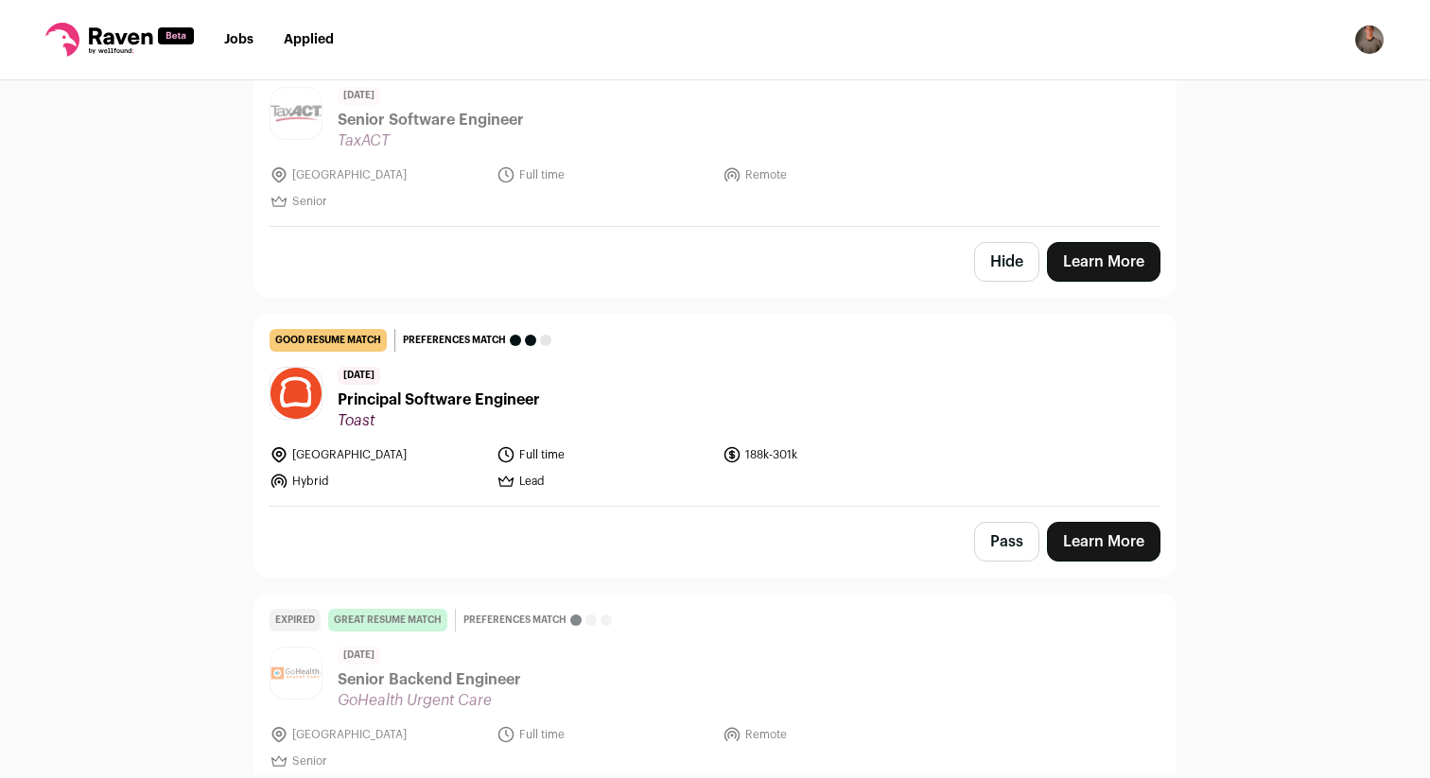
click at [413, 389] on span "Principal Software Engineer" at bounding box center [439, 400] width 202 height 23
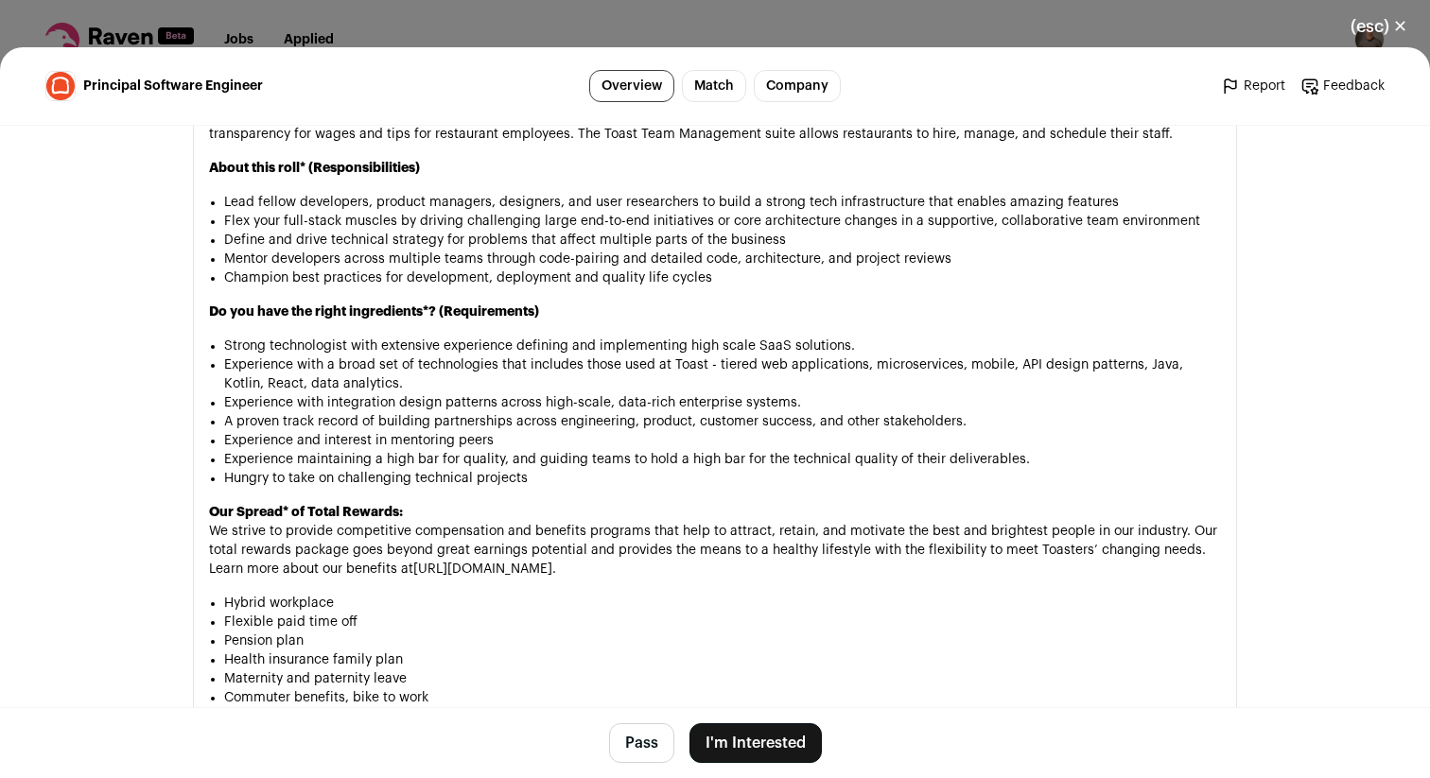
scroll to position [1100, 0]
click at [389, 334] on div "Toast is a rapidly growing company that's revolutionizing how the restaurant in…" at bounding box center [715, 641] width 1012 height 1293
click at [389, 341] on li "Strong technologist with extensive experience defining and implementing high sc…" at bounding box center [722, 345] width 997 height 19
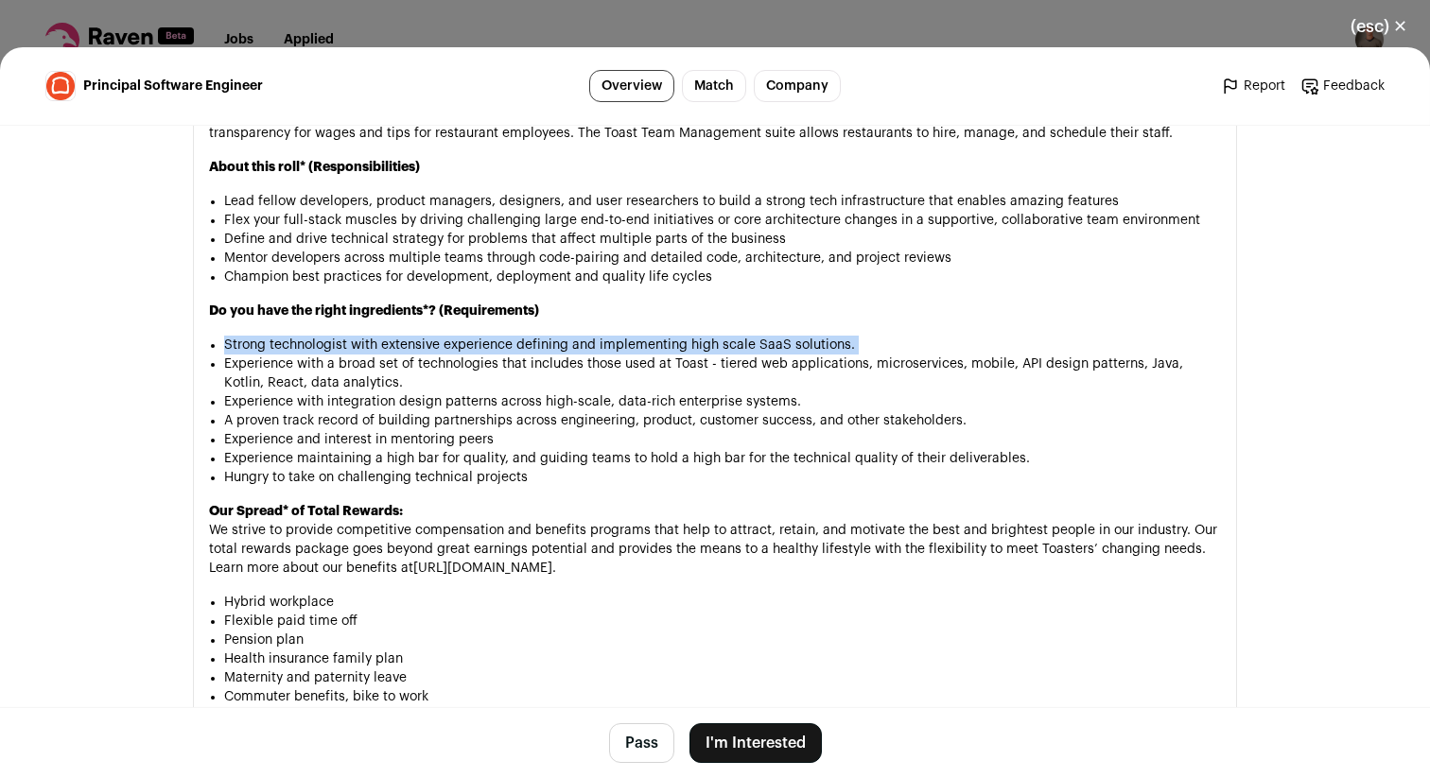
click at [389, 341] on li "Strong technologist with extensive experience defining and implementing high sc…" at bounding box center [722, 345] width 997 height 19
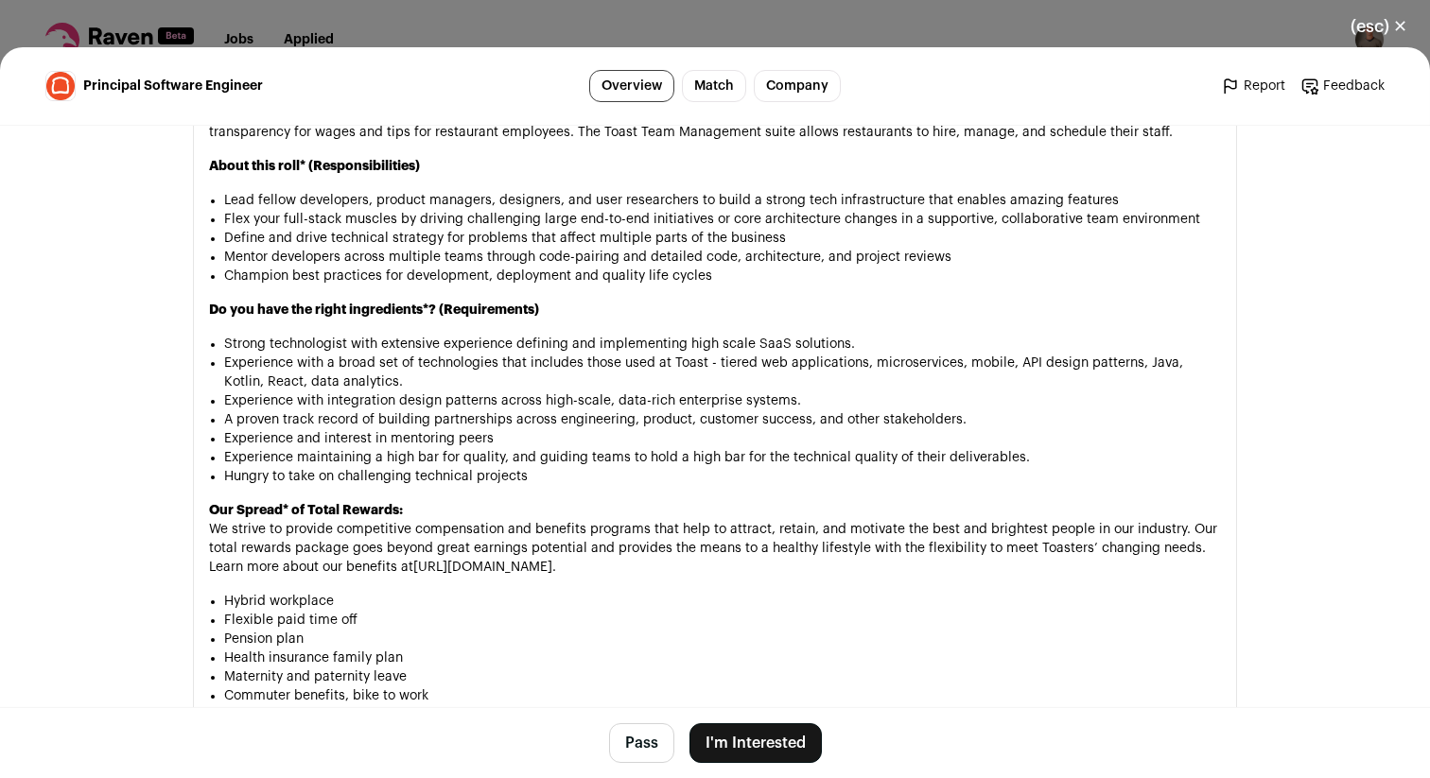
click at [389, 358] on li "Experience with a broad set of technologies that includes those used at Toast -…" at bounding box center [722, 373] width 997 height 38
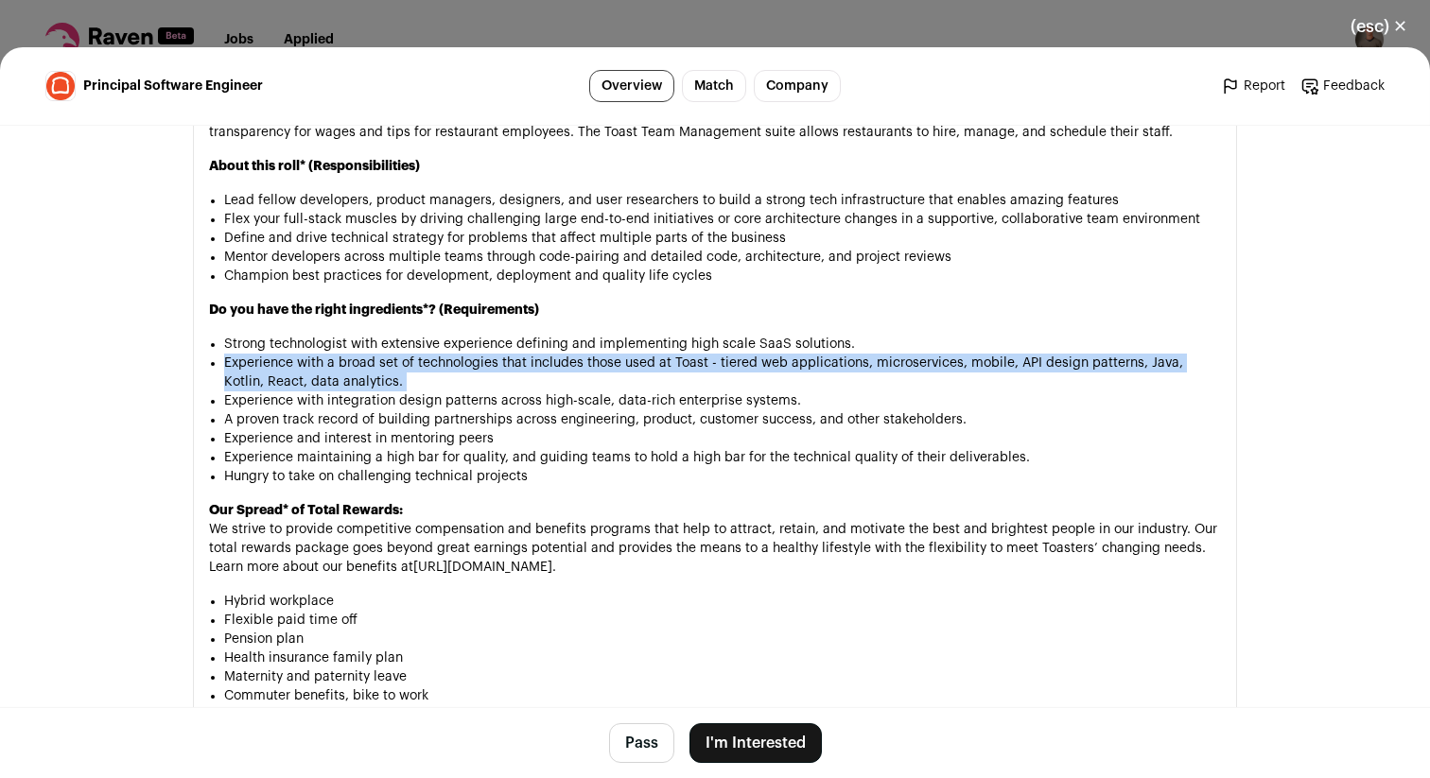
click at [389, 358] on li "Experience with a broad set of technologies that includes those used at Toast -…" at bounding box center [722, 373] width 997 height 38
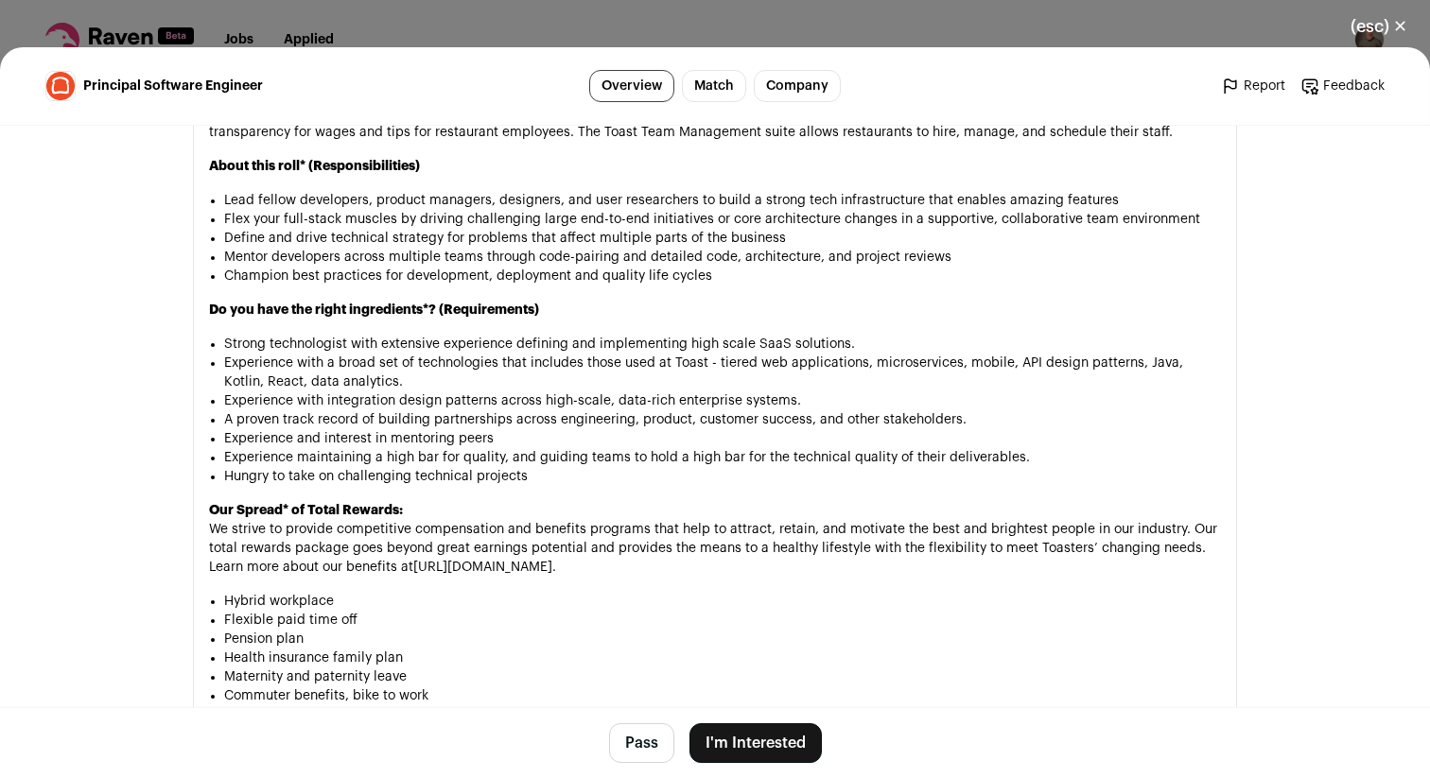
click at [370, 207] on li "Lead fellow developers, product managers, designers, and user researchers to bu…" at bounding box center [722, 200] width 997 height 19
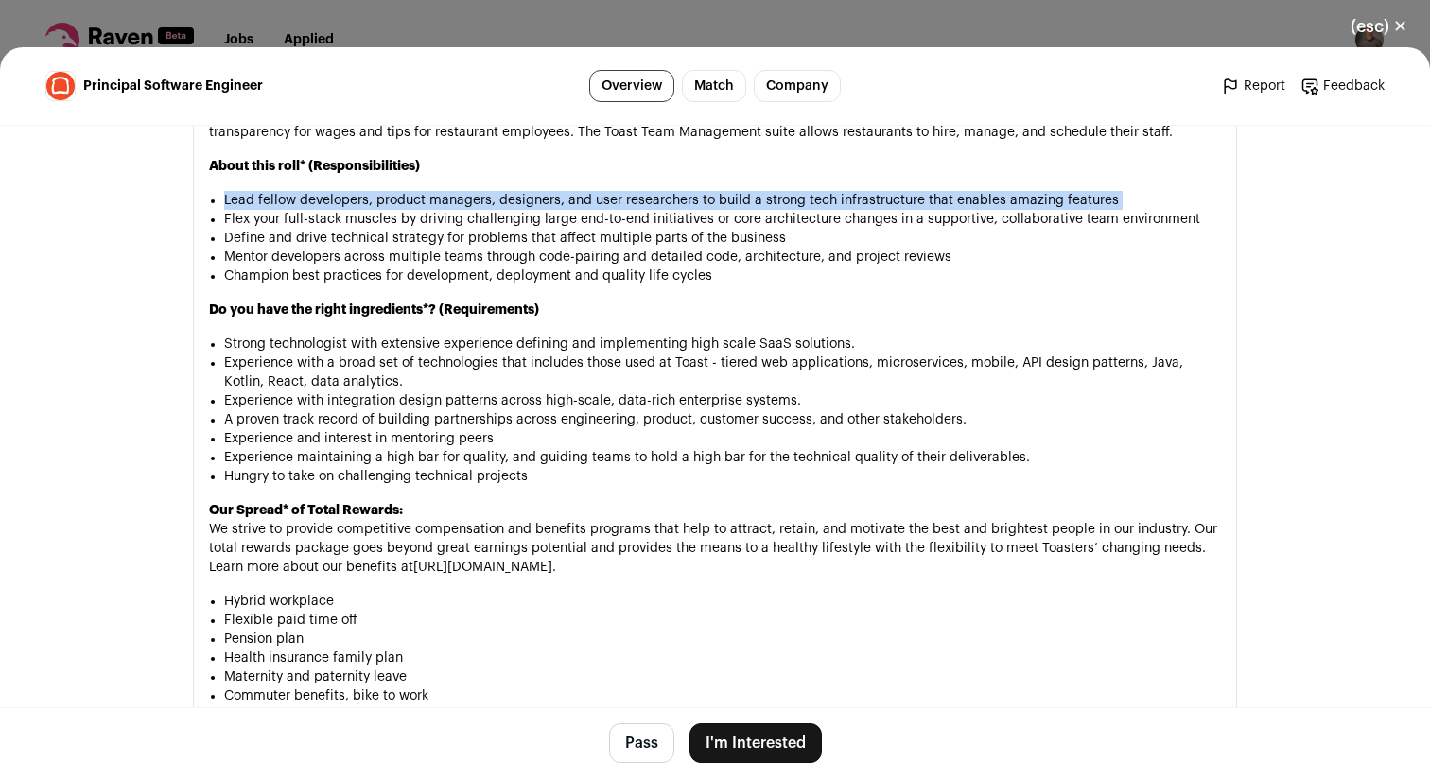
click at [370, 207] on li "Lead fellow developers, product managers, designers, and user researchers to bu…" at bounding box center [722, 200] width 997 height 19
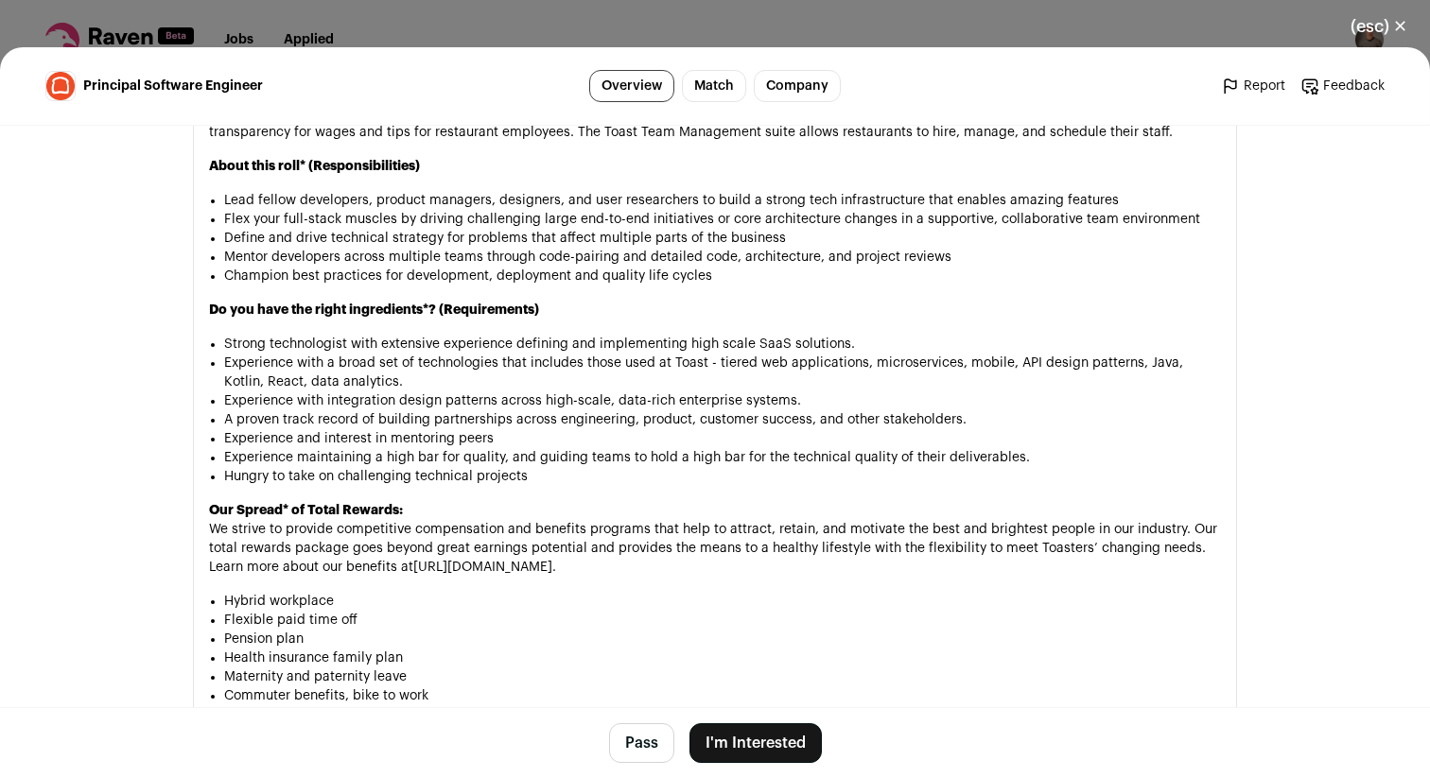
click at [370, 217] on li "Flex your full-stack muscles by driving challenging large end-to-end initiative…" at bounding box center [722, 219] width 997 height 19
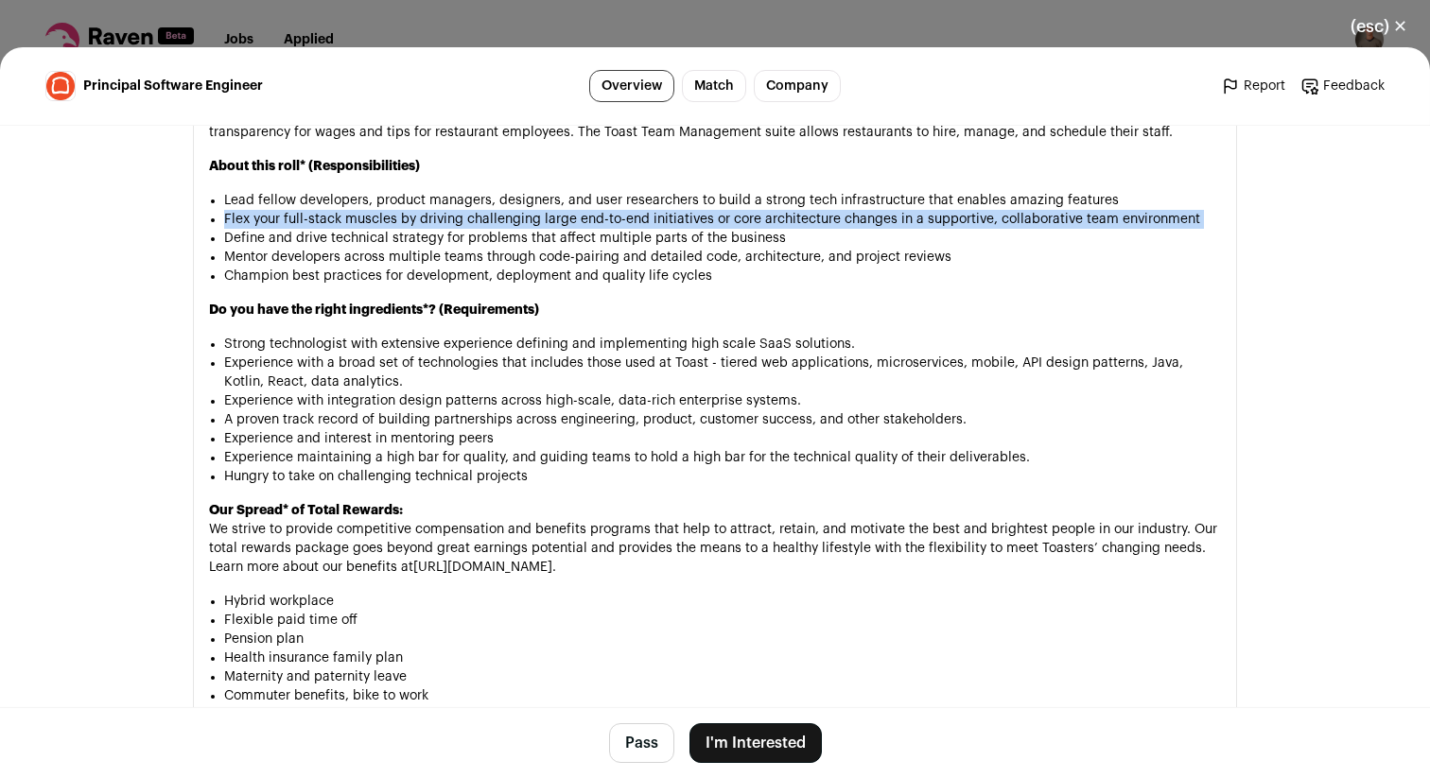
click at [370, 217] on li "Flex your full-stack muscles by driving challenging large end-to-end initiative…" at bounding box center [722, 219] width 997 height 19
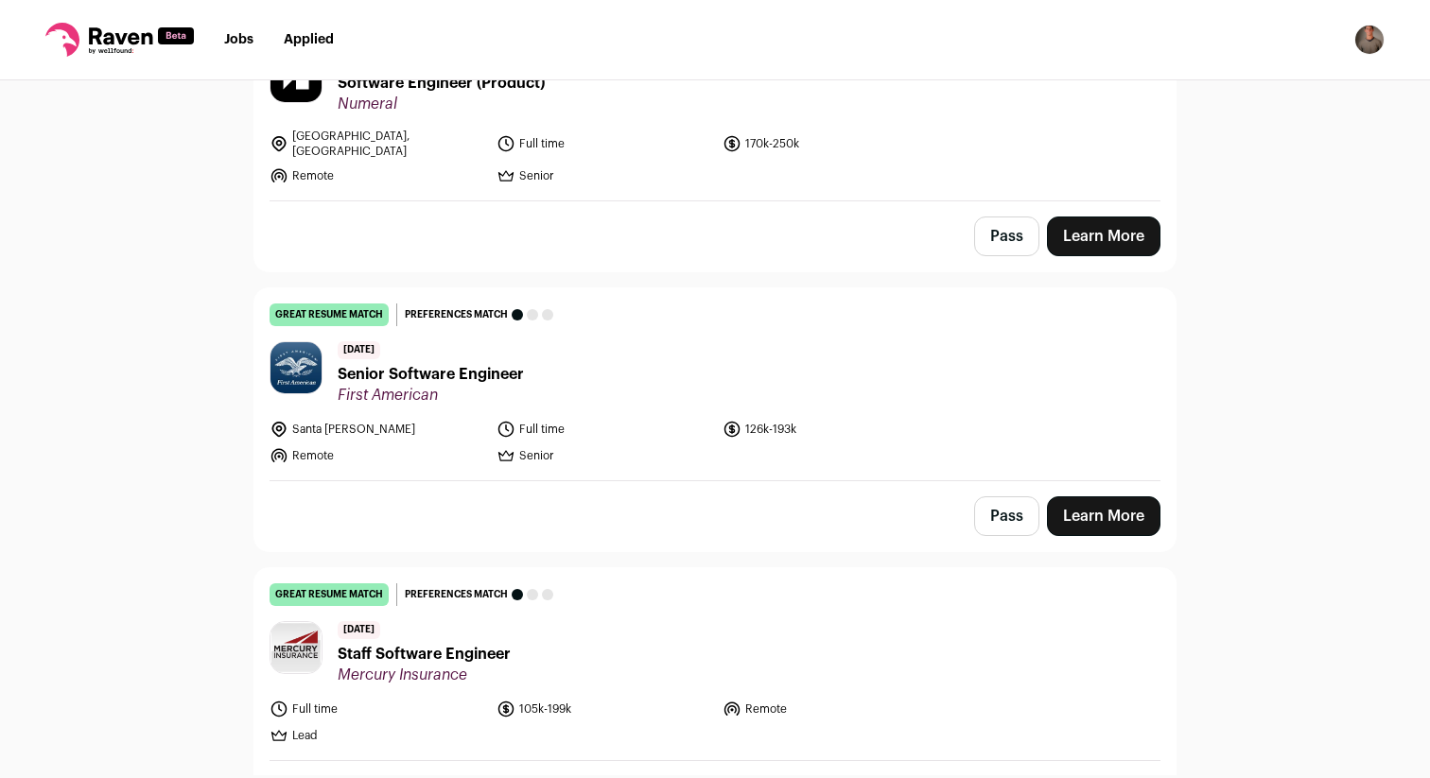
scroll to position [513, 0]
